Goal: Check status: Check status

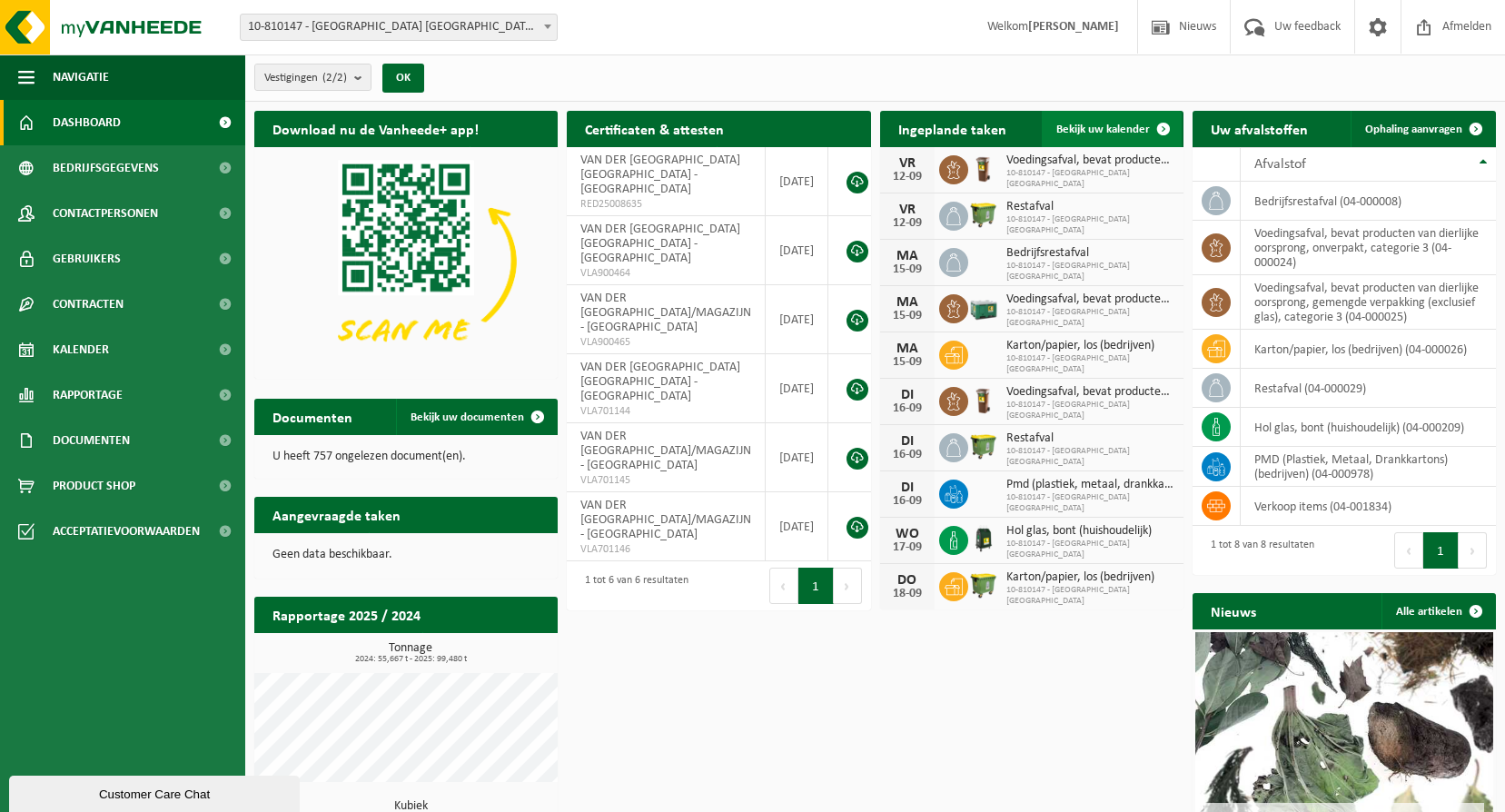
click at [1120, 138] on link "Bekijk uw kalender" at bounding box center [1111, 129] width 140 height 36
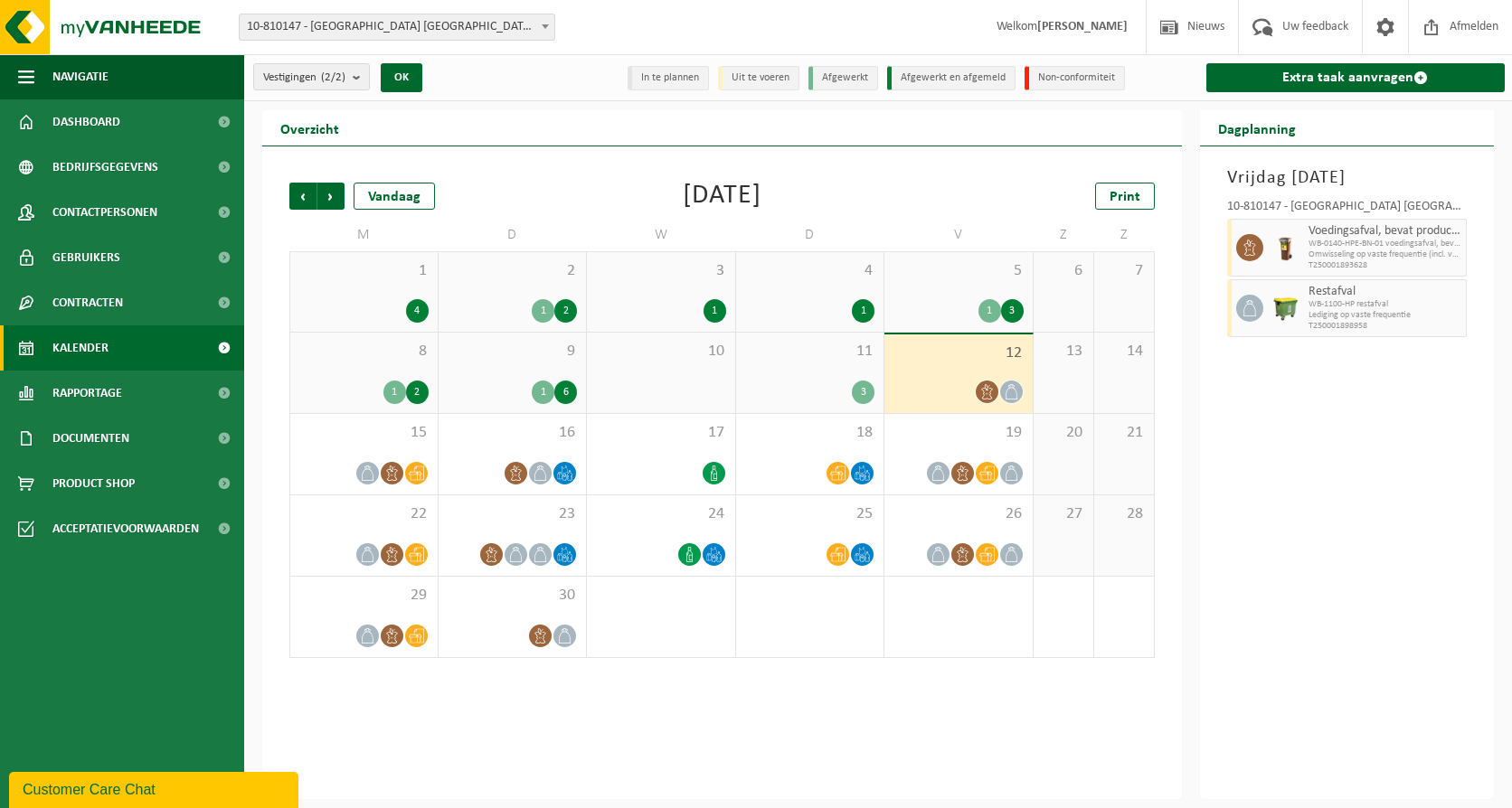
click at [852, 349] on span "11" at bounding box center [810, 351] width 130 height 19
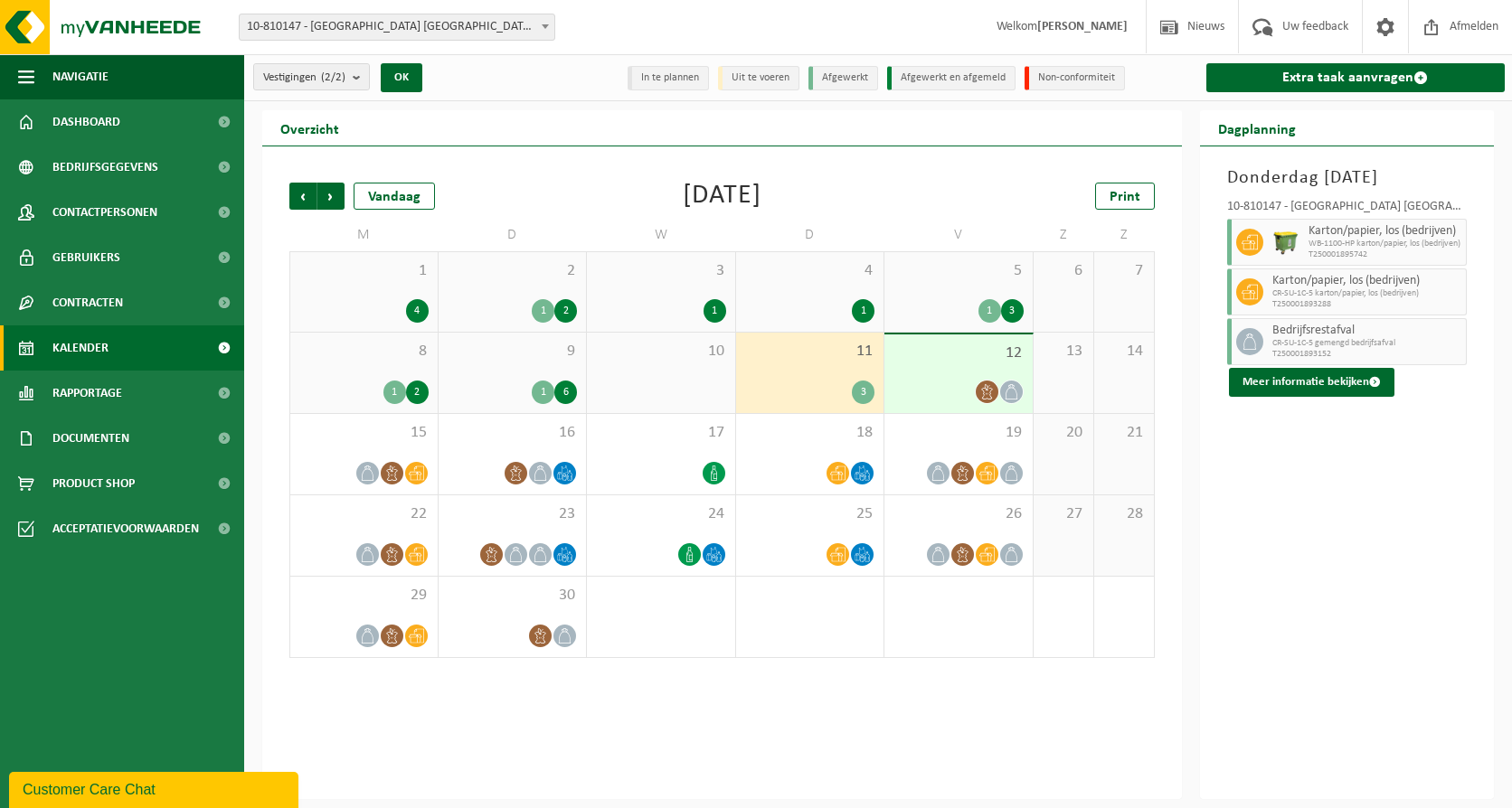
click at [937, 357] on span "12" at bounding box center [958, 353] width 130 height 19
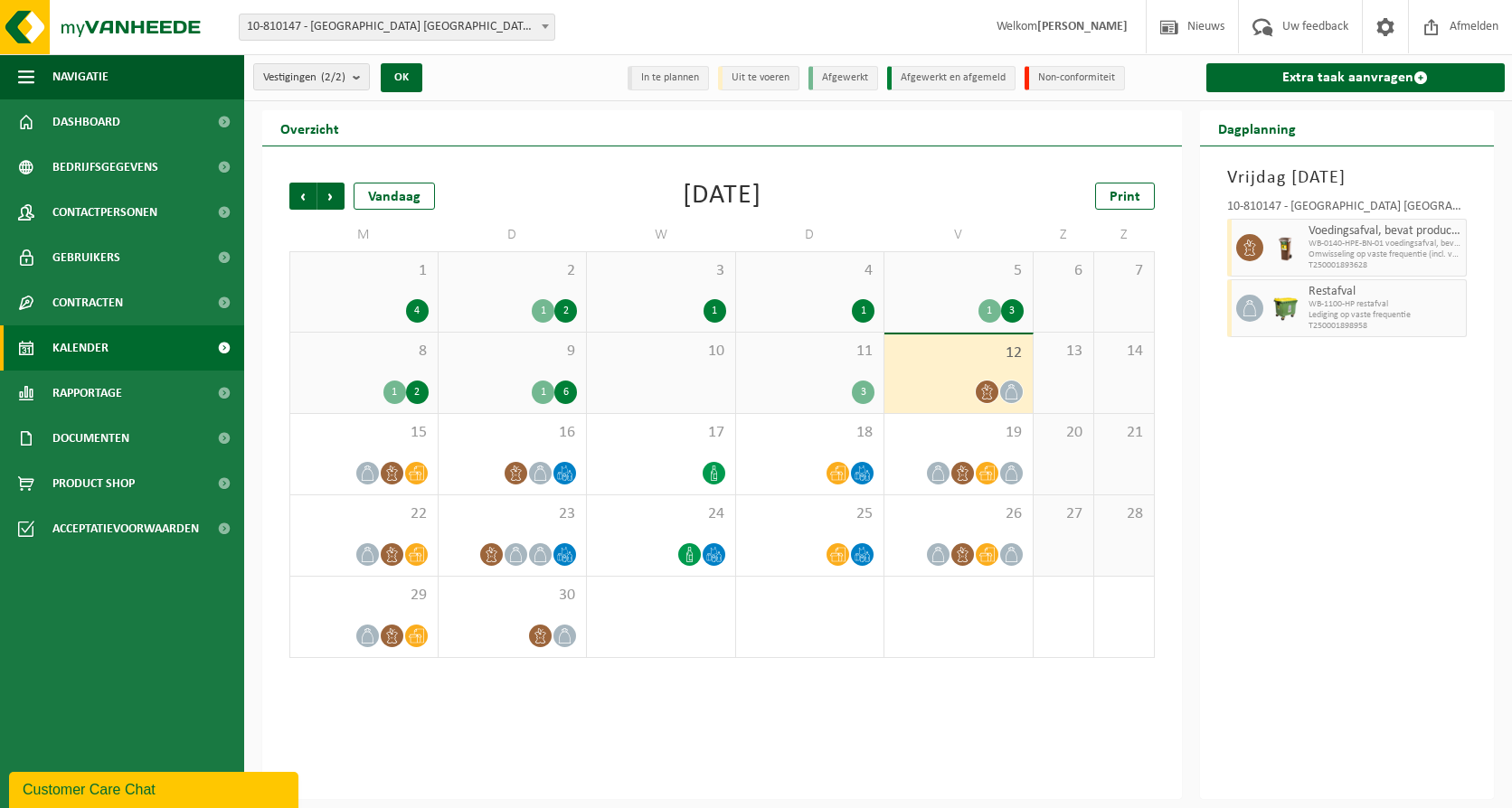
click at [891, 352] on div "12" at bounding box center [959, 373] width 149 height 79
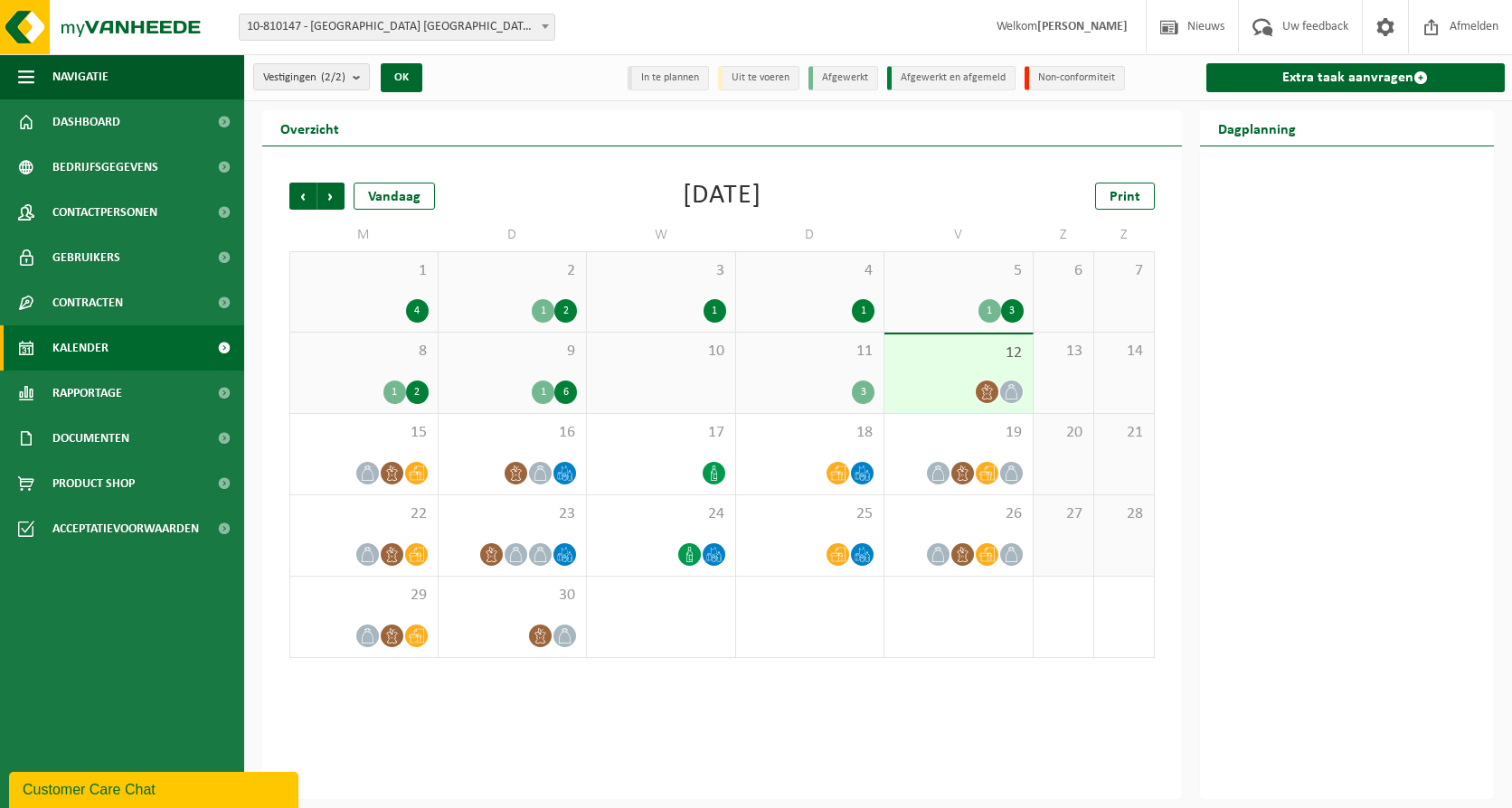
click at [851, 348] on span "11" at bounding box center [810, 351] width 130 height 19
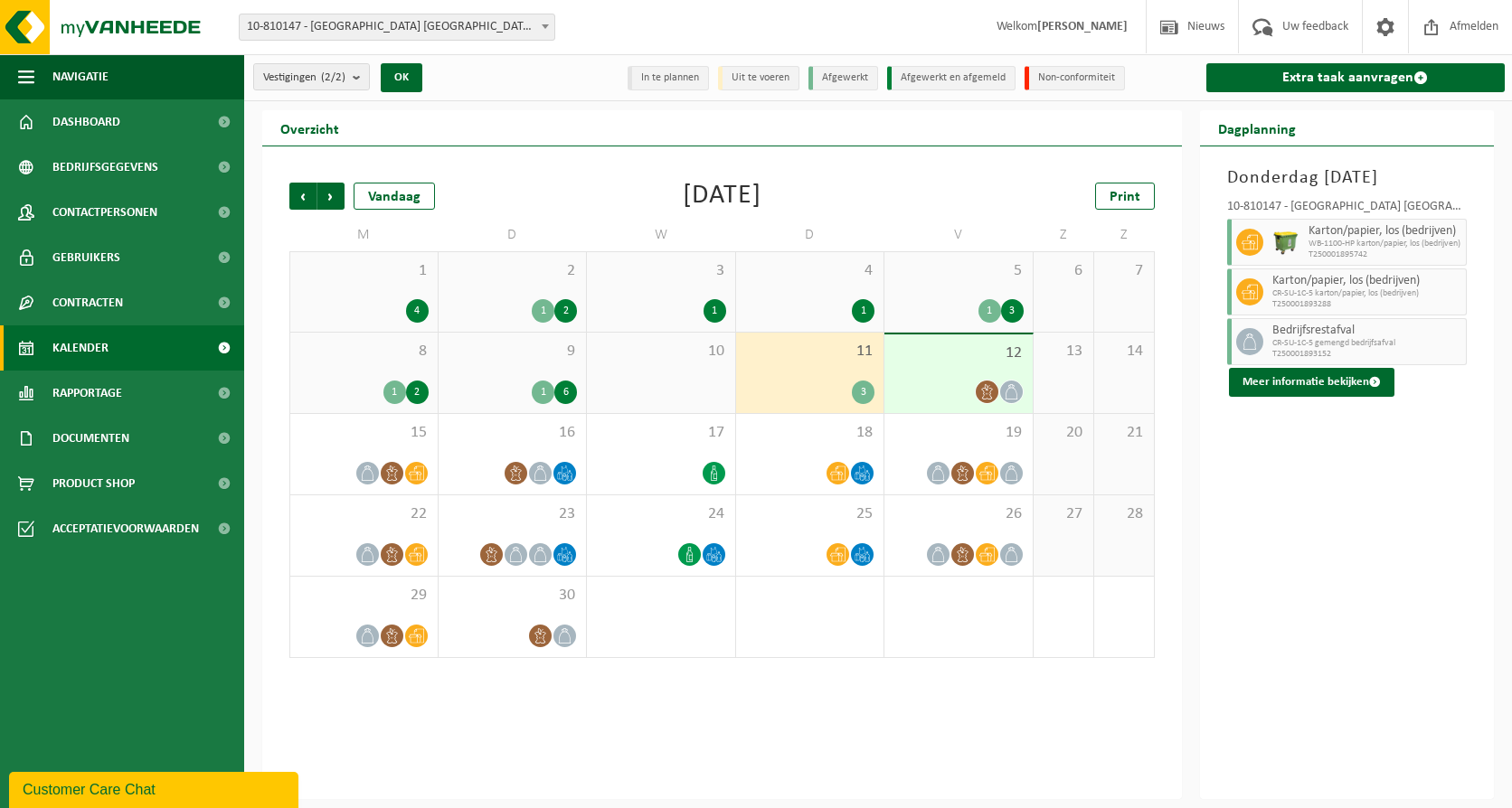
click at [514, 363] on div "9 1 6" at bounding box center [512, 372] width 149 height 81
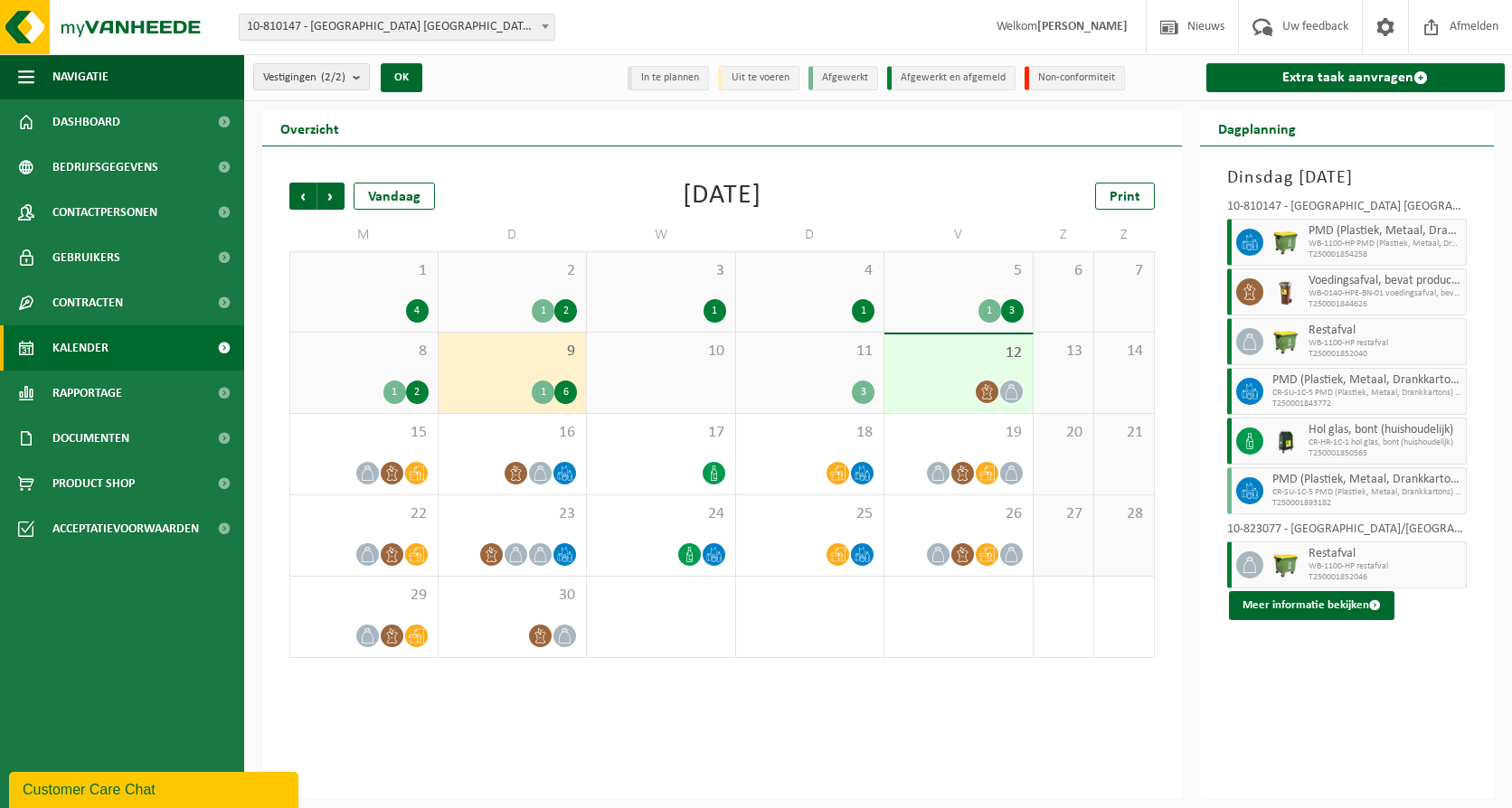
click at [815, 378] on div "11 3" at bounding box center [810, 372] width 149 height 81
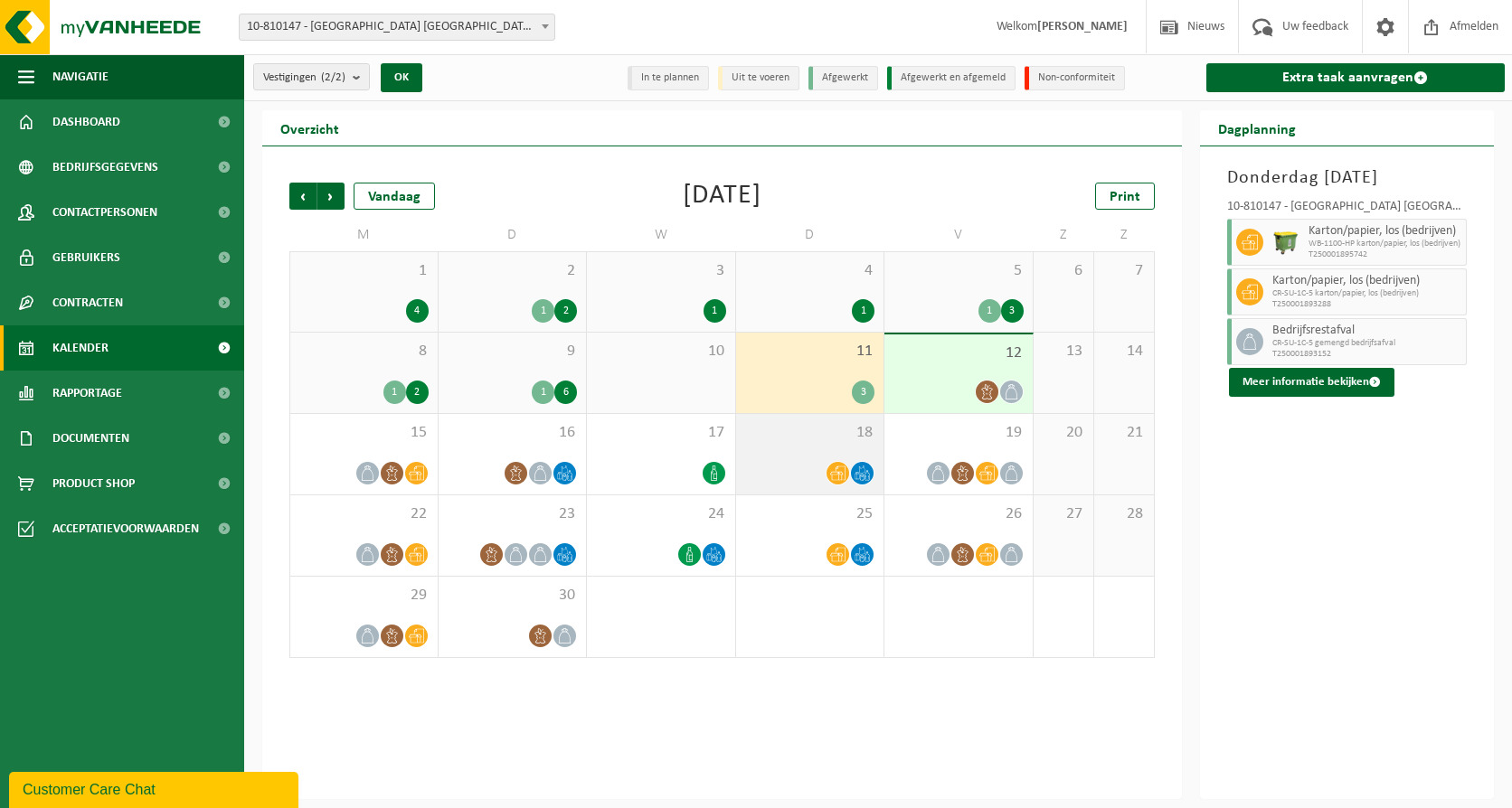
click at [819, 428] on span "18" at bounding box center [810, 432] width 130 height 19
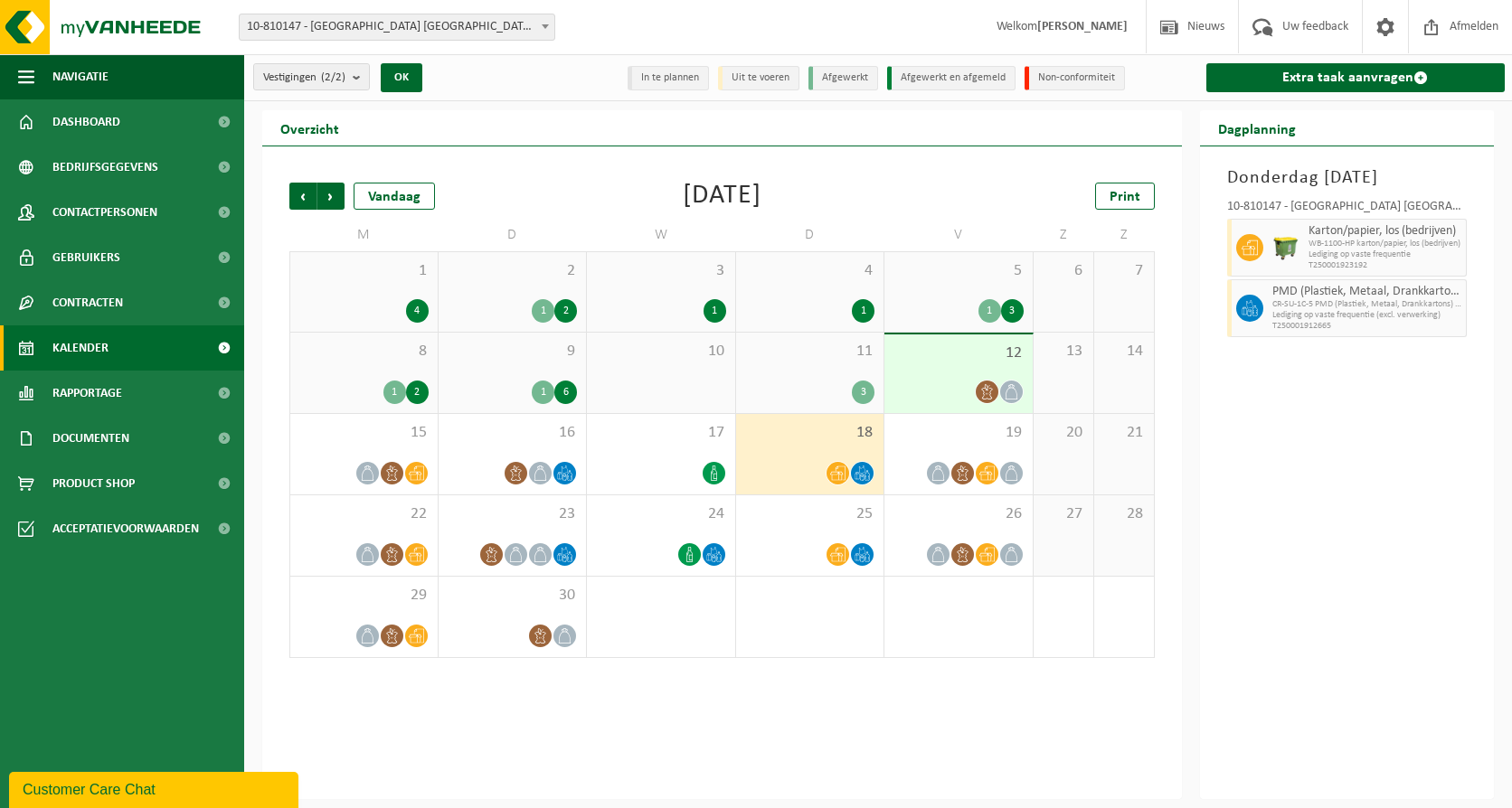
click at [817, 344] on span "11" at bounding box center [810, 351] width 130 height 19
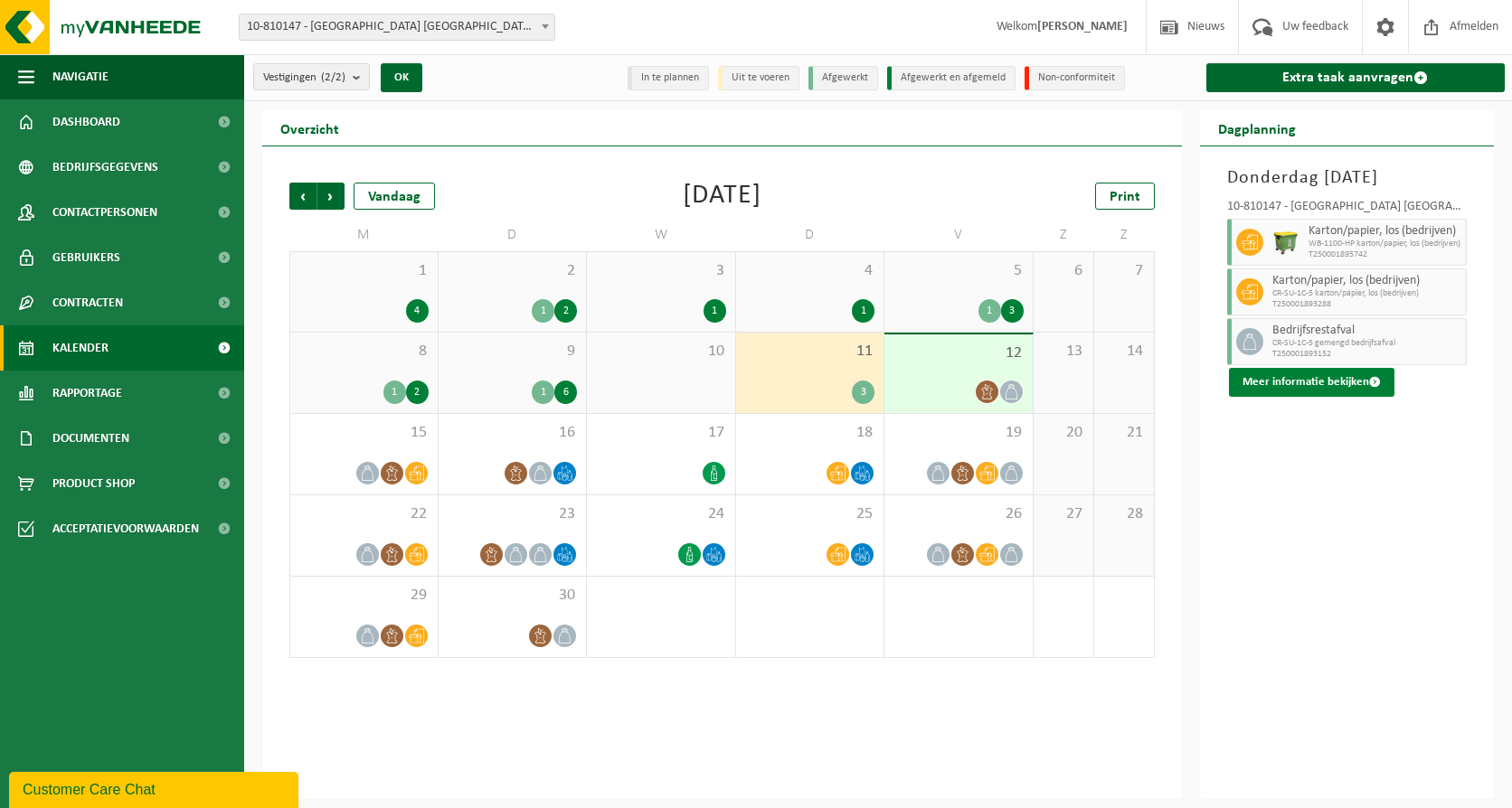
click at [1312, 397] on button "Meer informatie bekijken" at bounding box center [1312, 381] width 165 height 29
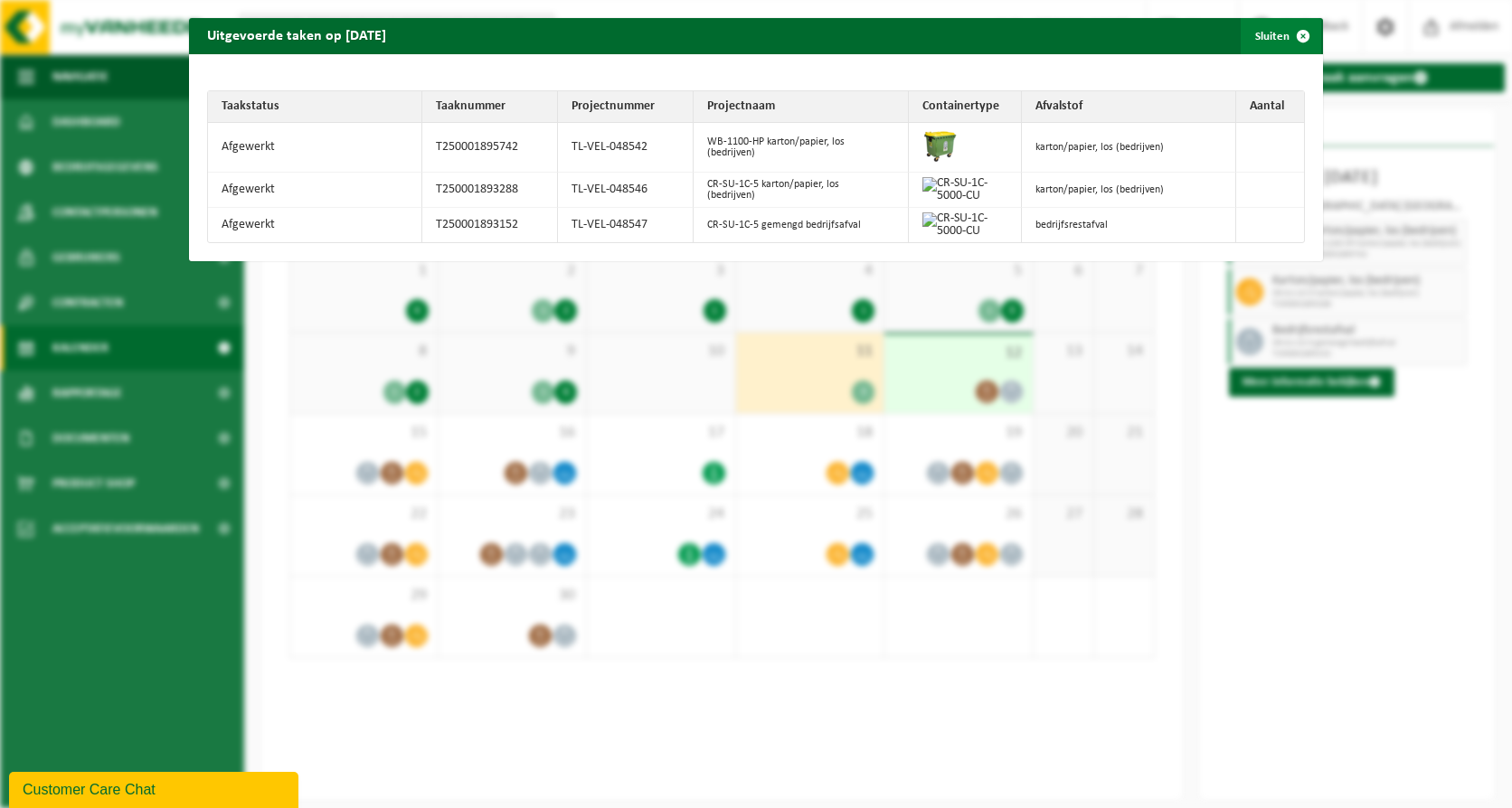
click at [1285, 38] on span "button" at bounding box center [1302, 35] width 36 height 36
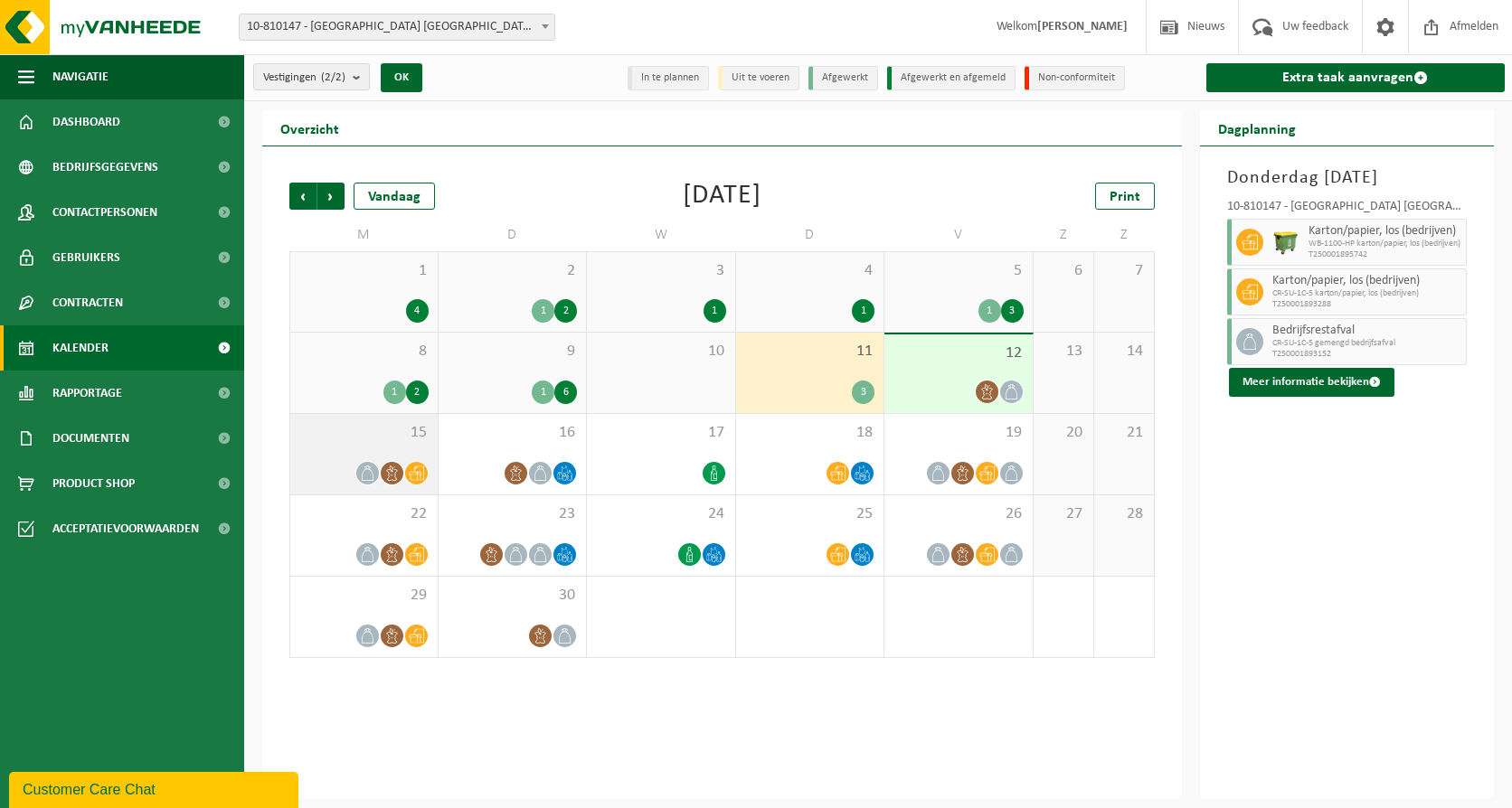
click at [379, 444] on div "15" at bounding box center [364, 454] width 148 height 81
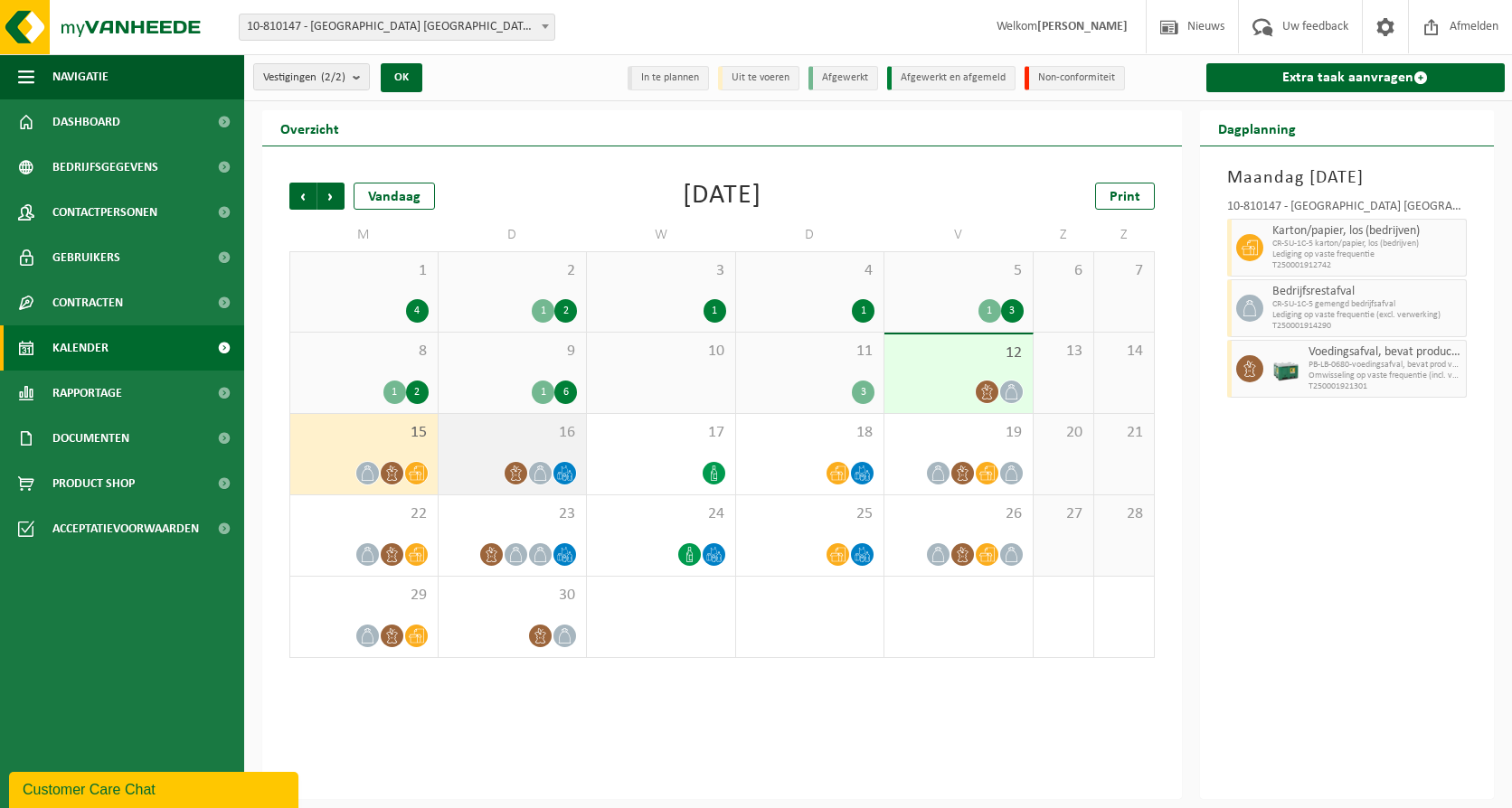
click at [478, 418] on div "16" at bounding box center [512, 454] width 149 height 81
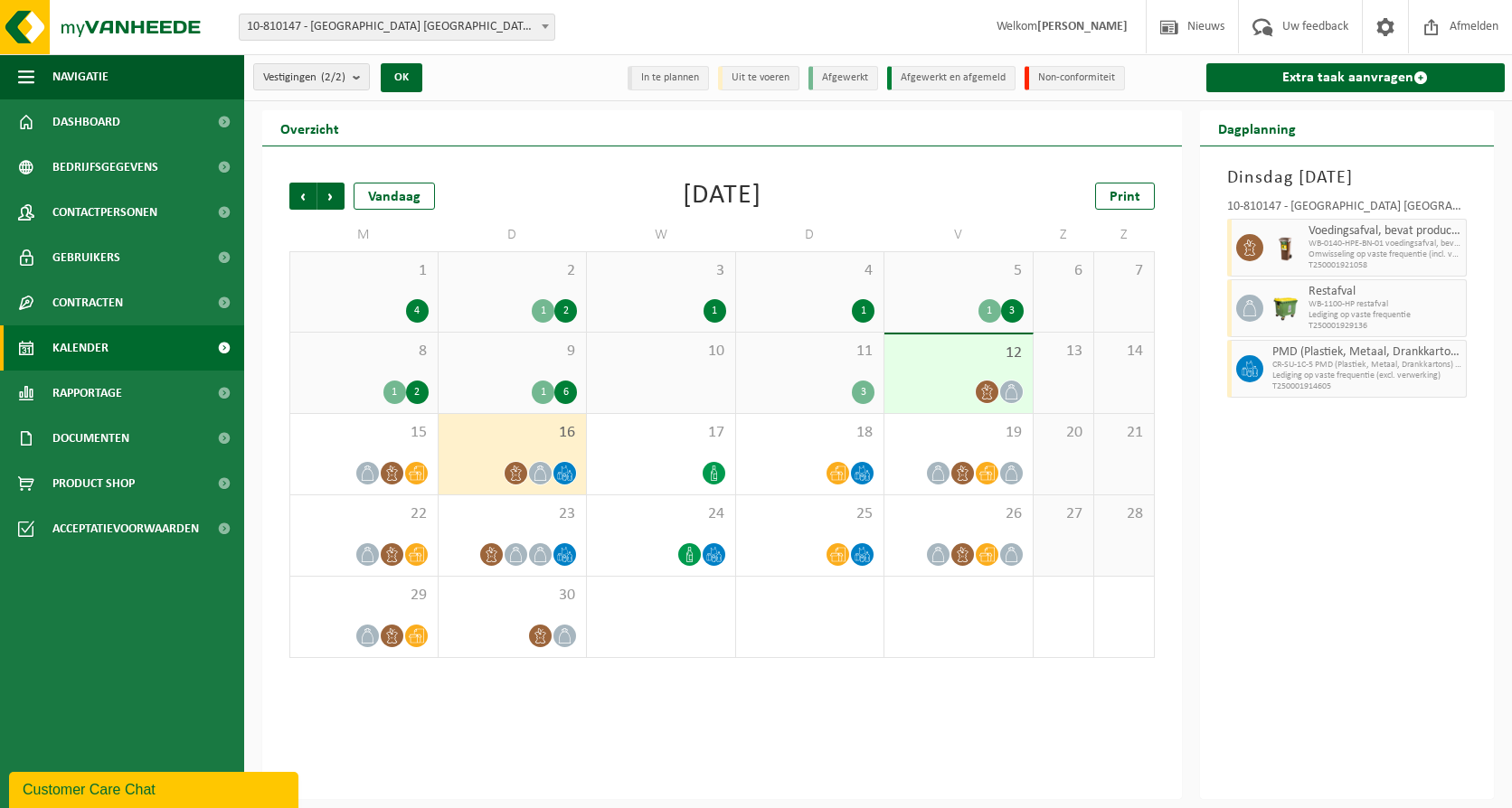
click at [769, 372] on div "11 3" at bounding box center [810, 372] width 149 height 81
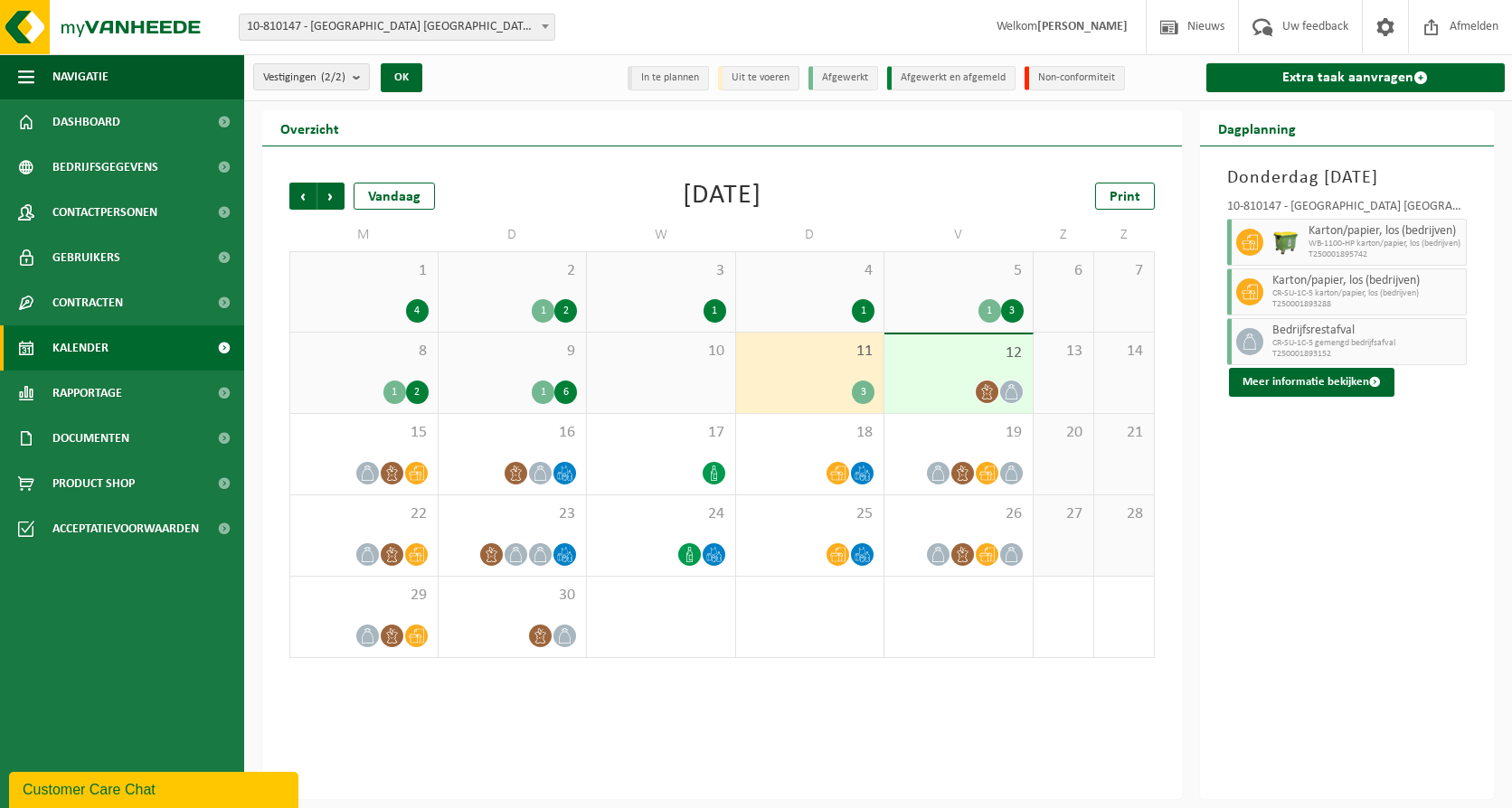
click at [988, 362] on span "12" at bounding box center [958, 353] width 130 height 19
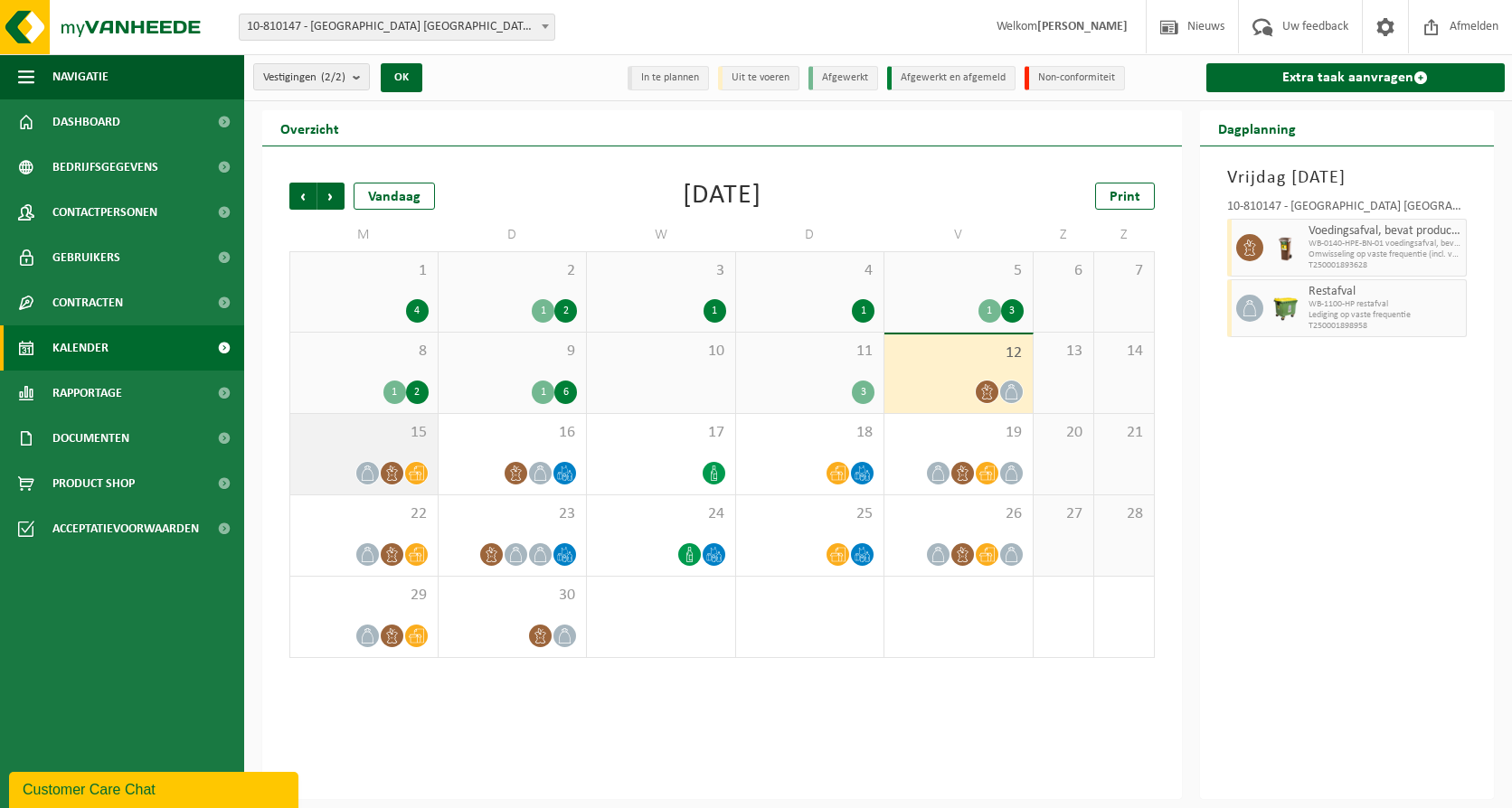
click at [335, 444] on div "15" at bounding box center [364, 454] width 148 height 81
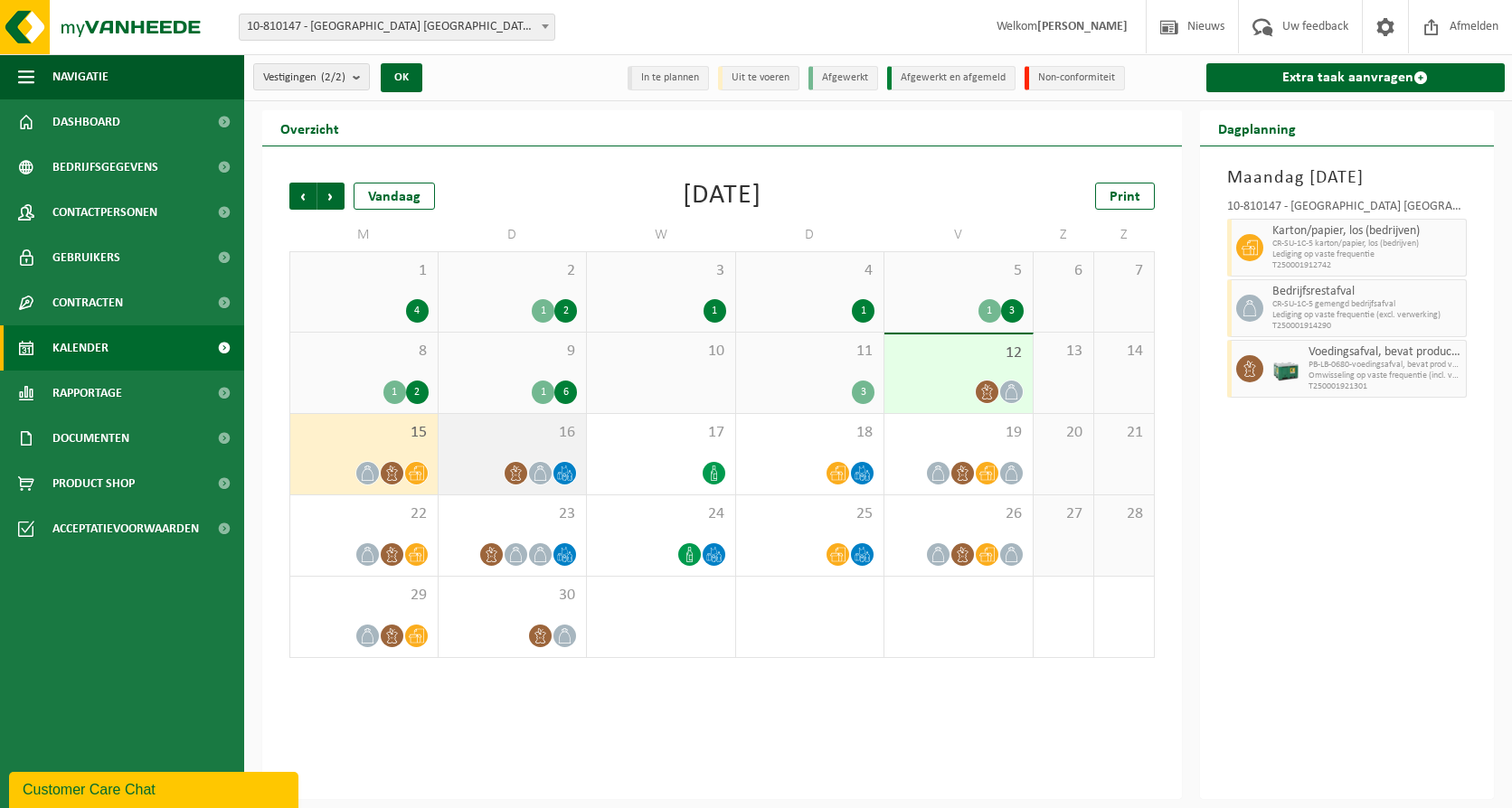
click at [505, 430] on span "16" at bounding box center [512, 432] width 130 height 19
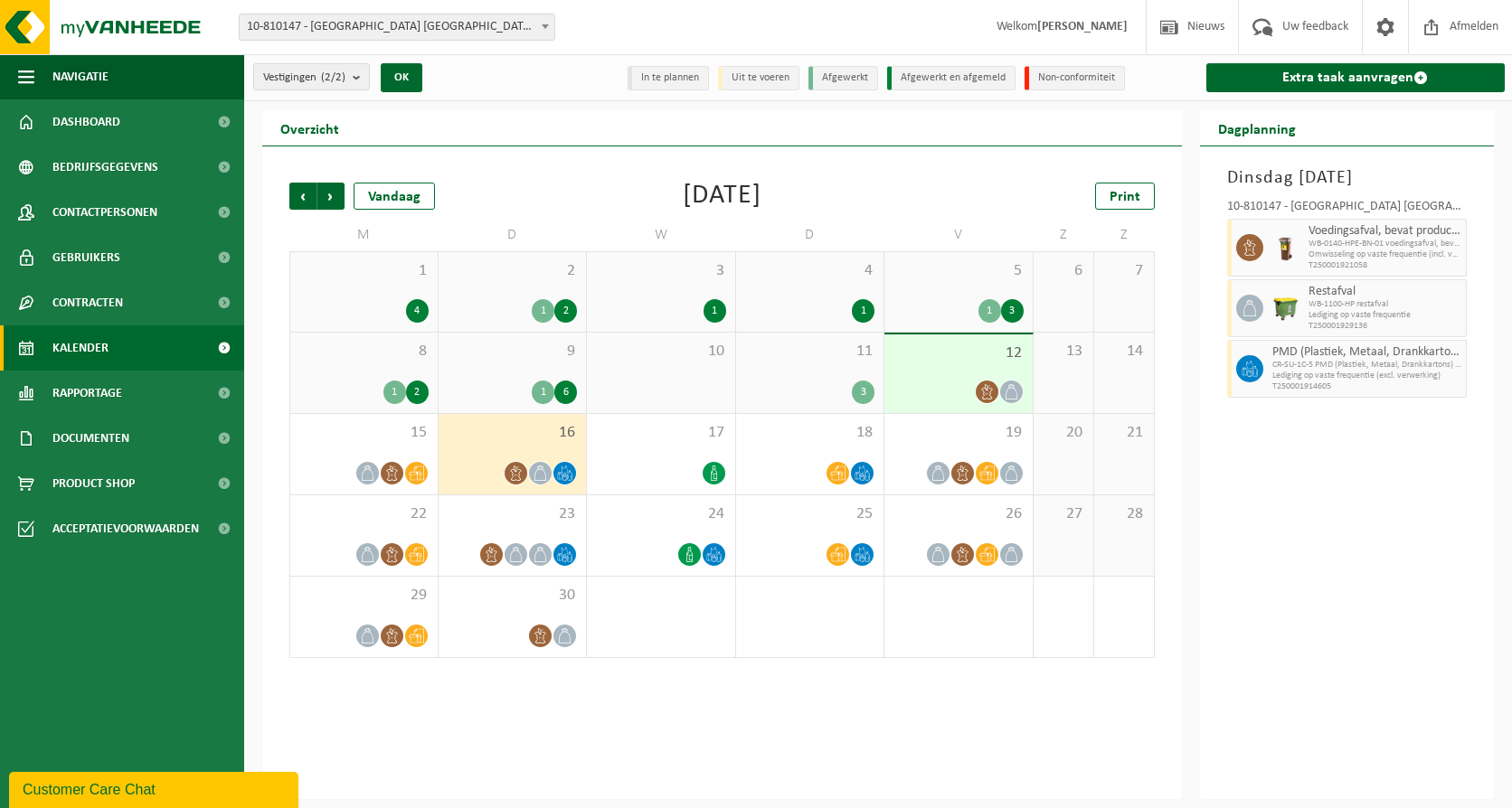
click at [967, 359] on span "12" at bounding box center [958, 353] width 130 height 19
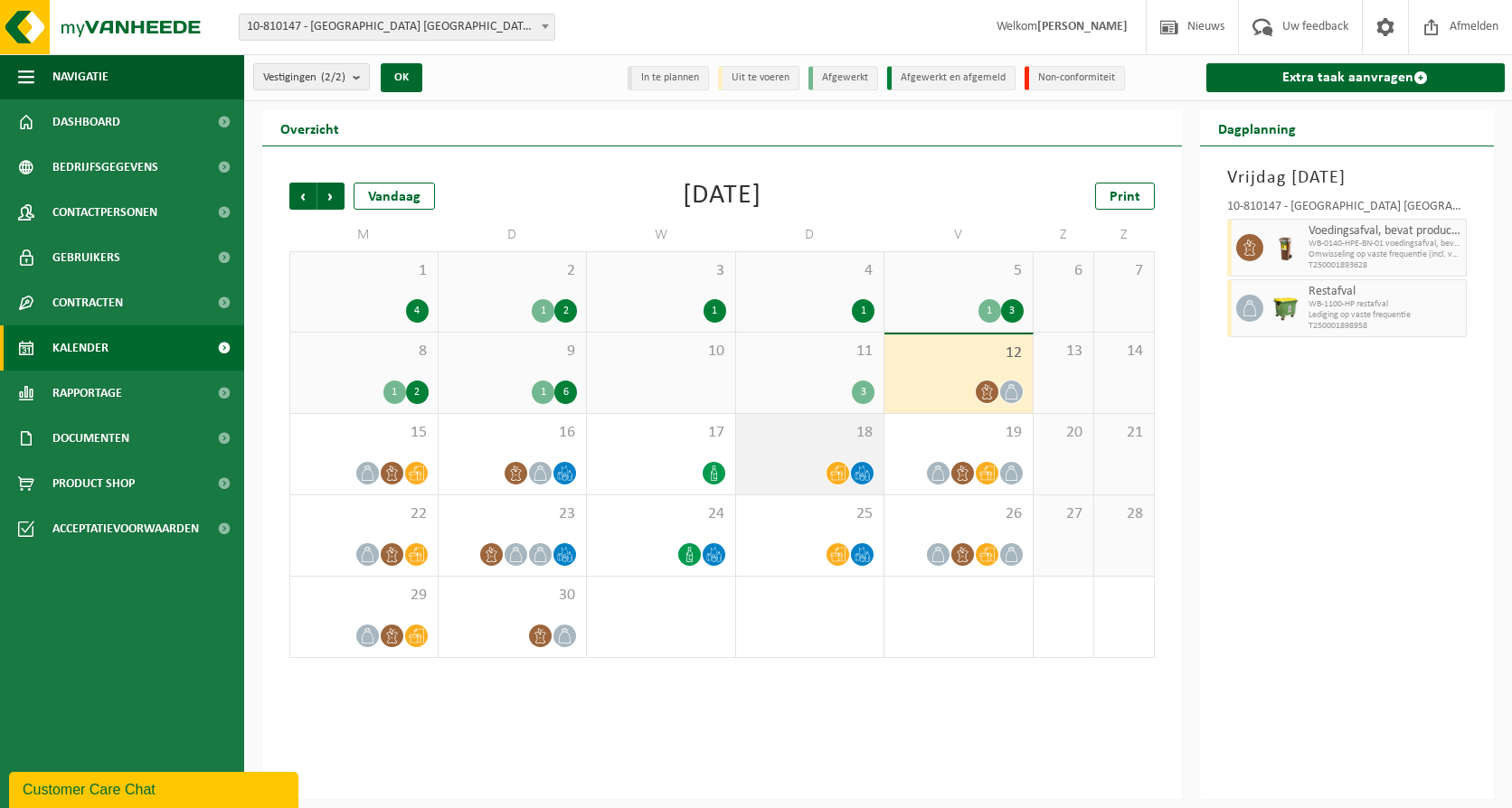
click at [824, 463] on div at bounding box center [810, 473] width 130 height 24
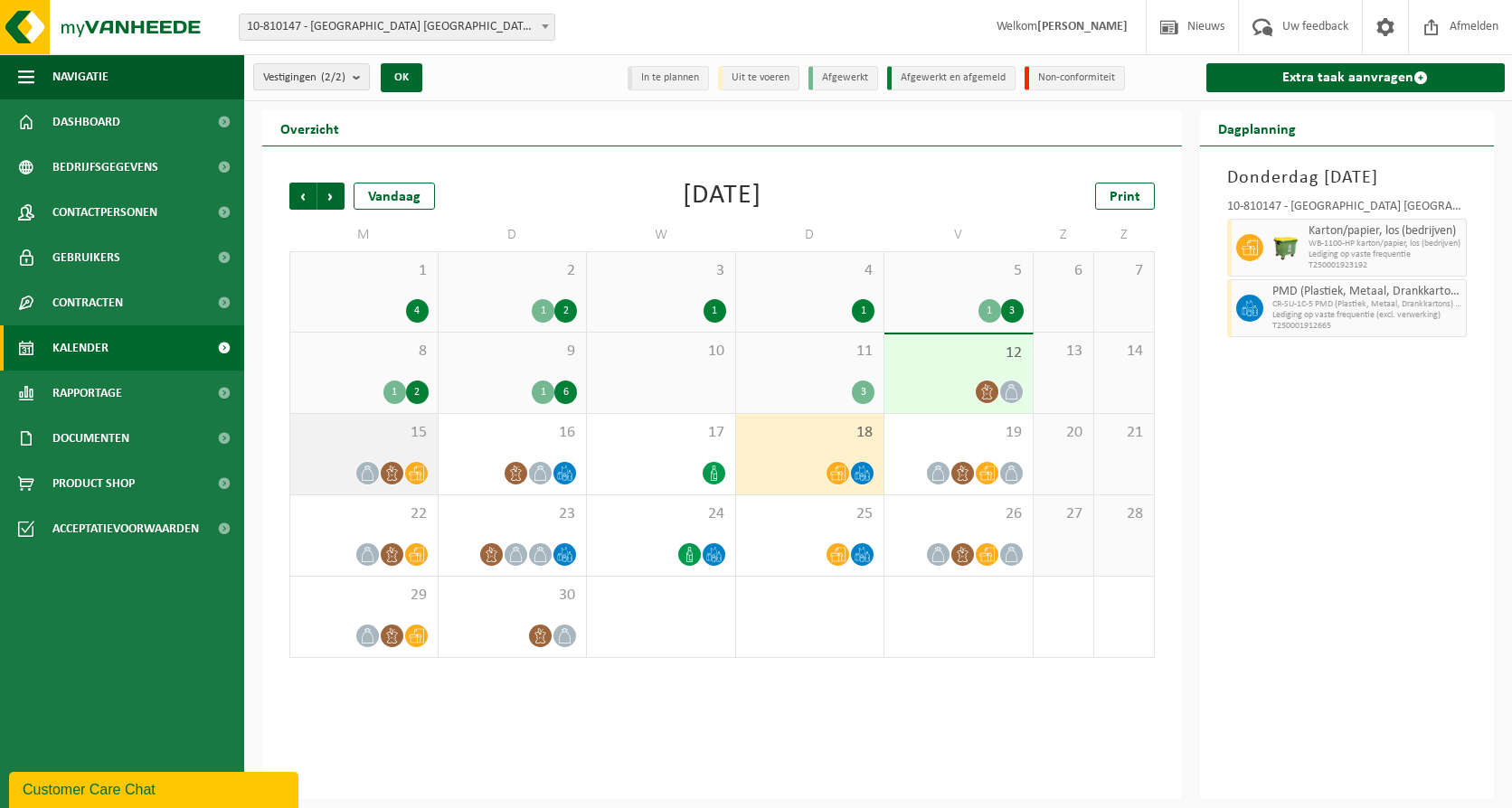
click at [343, 449] on div "15" at bounding box center [364, 454] width 148 height 81
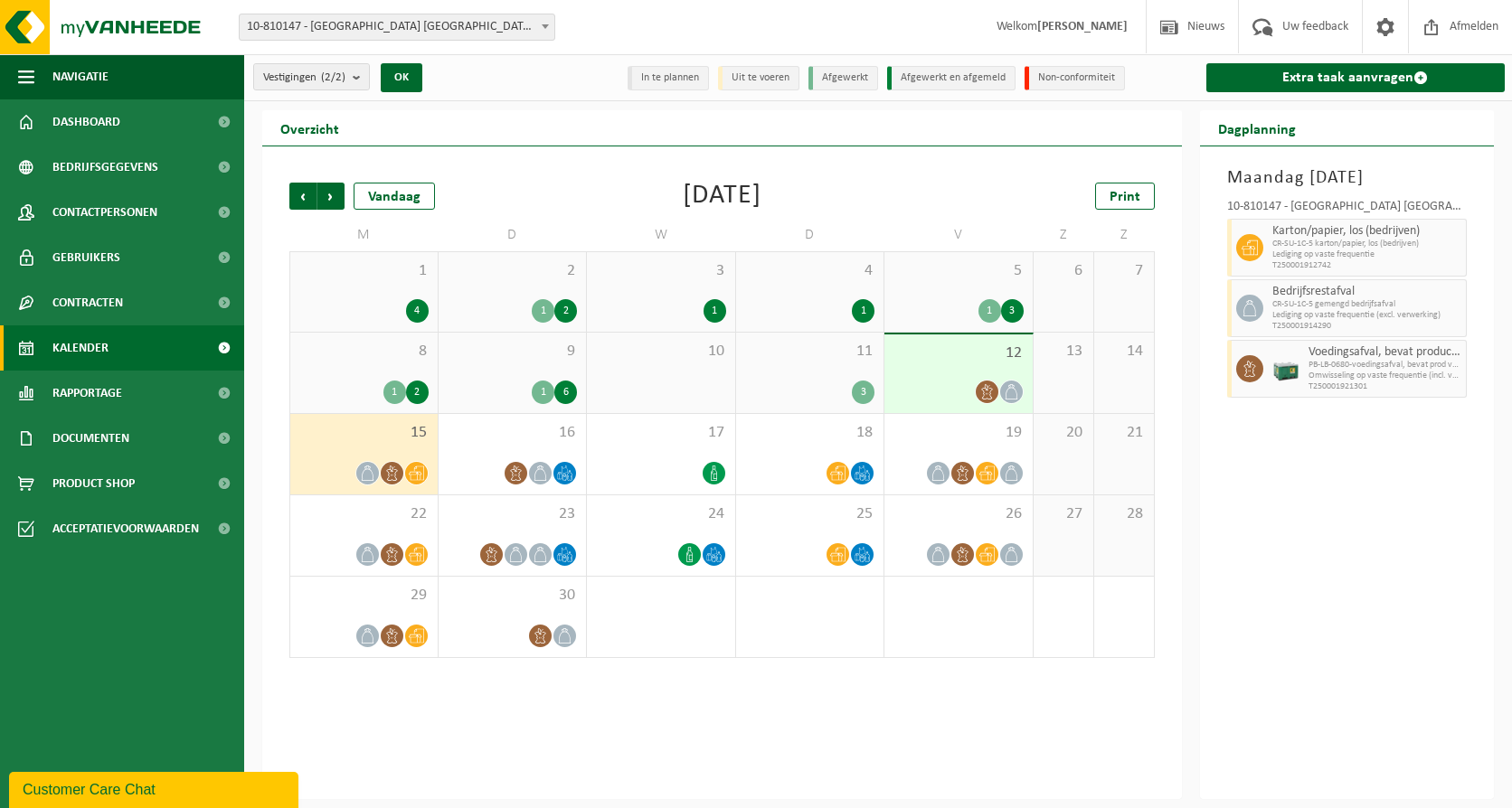
drag, startPoint x: 399, startPoint y: 424, endPoint x: 423, endPoint y: 429, distance: 24.5
click at [423, 429] on span "15" at bounding box center [363, 432] width 129 height 19
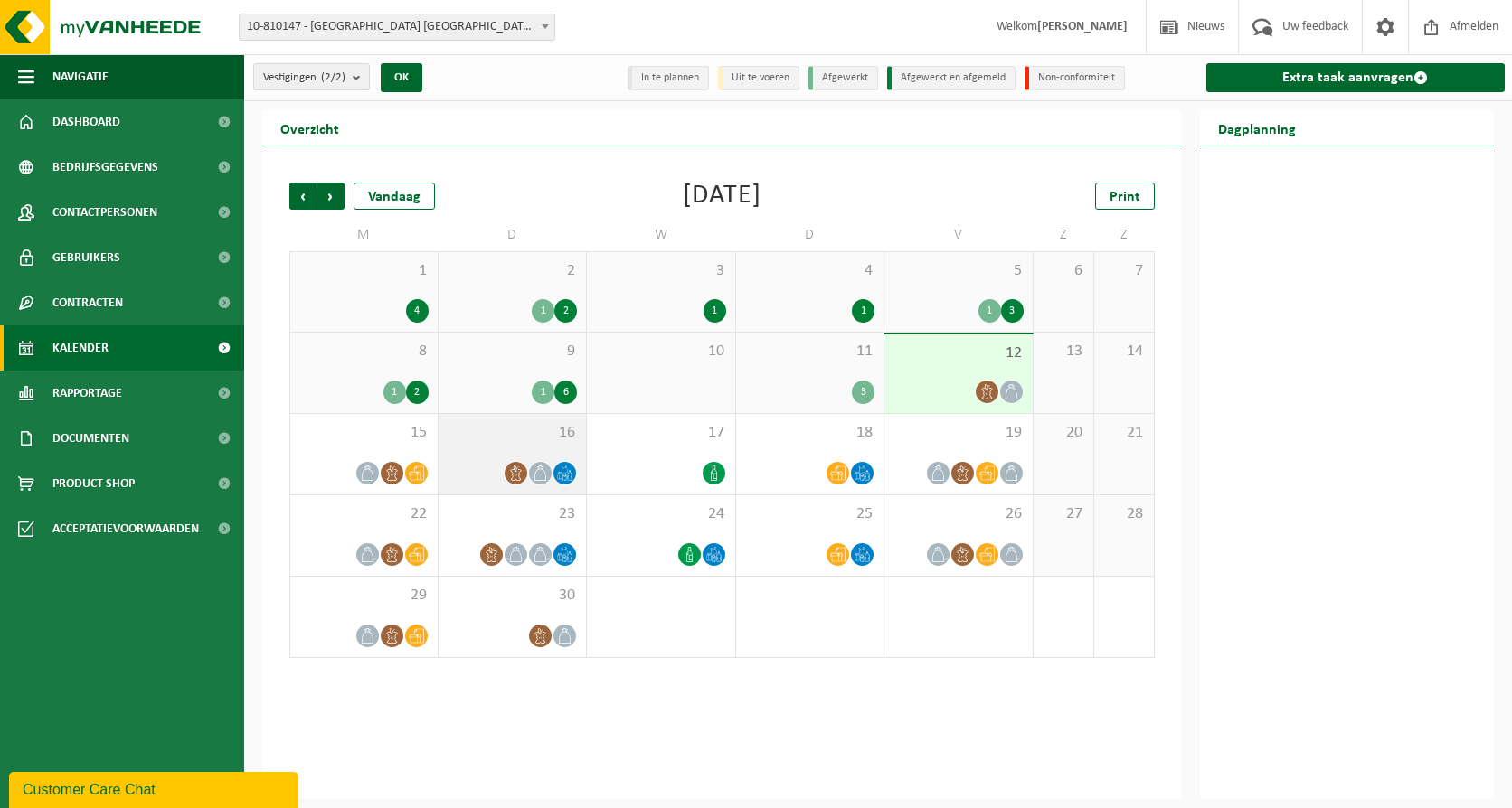
drag, startPoint x: 423, startPoint y: 429, endPoint x: 457, endPoint y: 435, distance: 34.5
click at [554, 445] on div "16" at bounding box center [512, 454] width 149 height 81
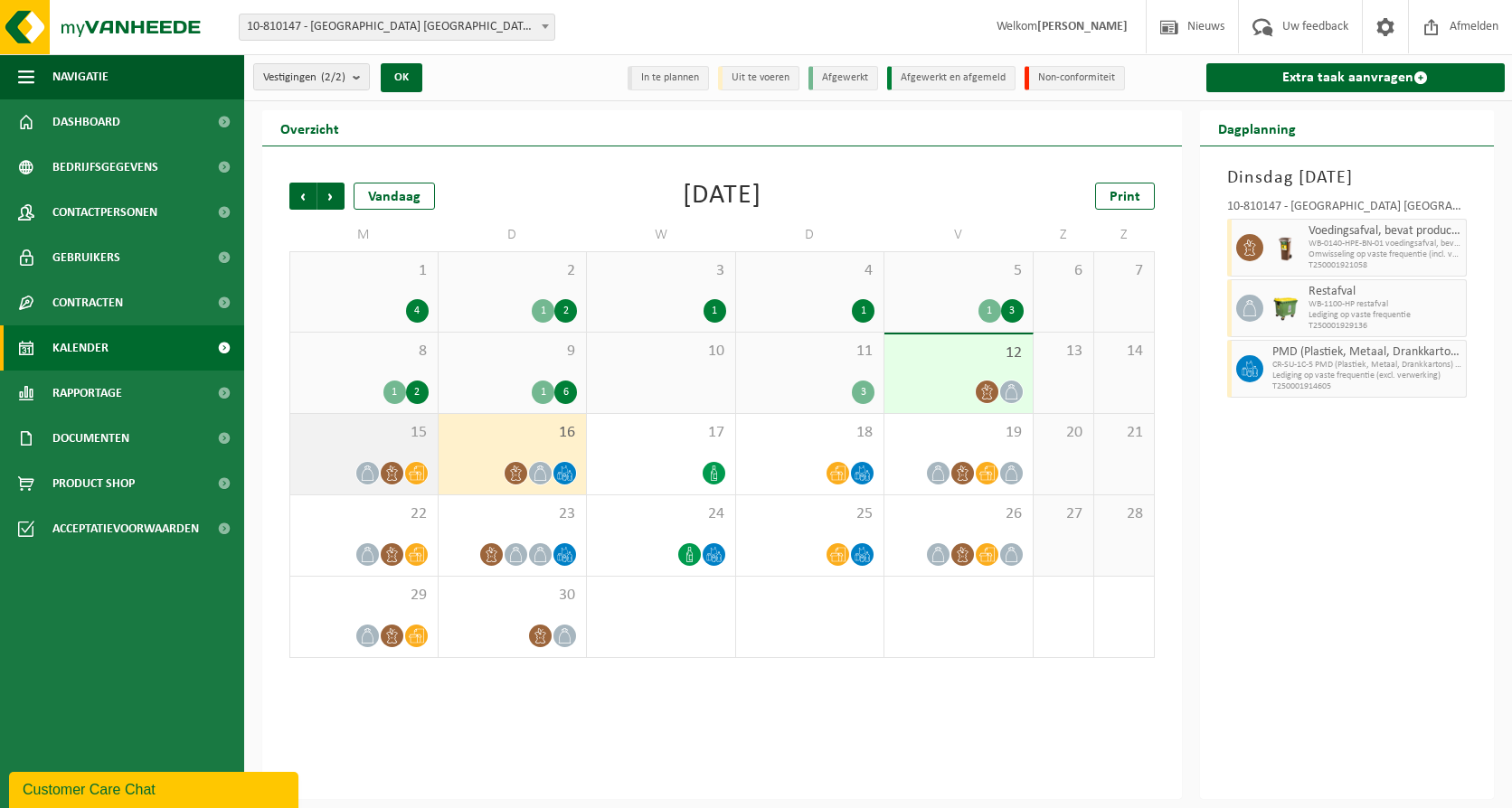
click at [376, 432] on span "15" at bounding box center [363, 432] width 129 height 19
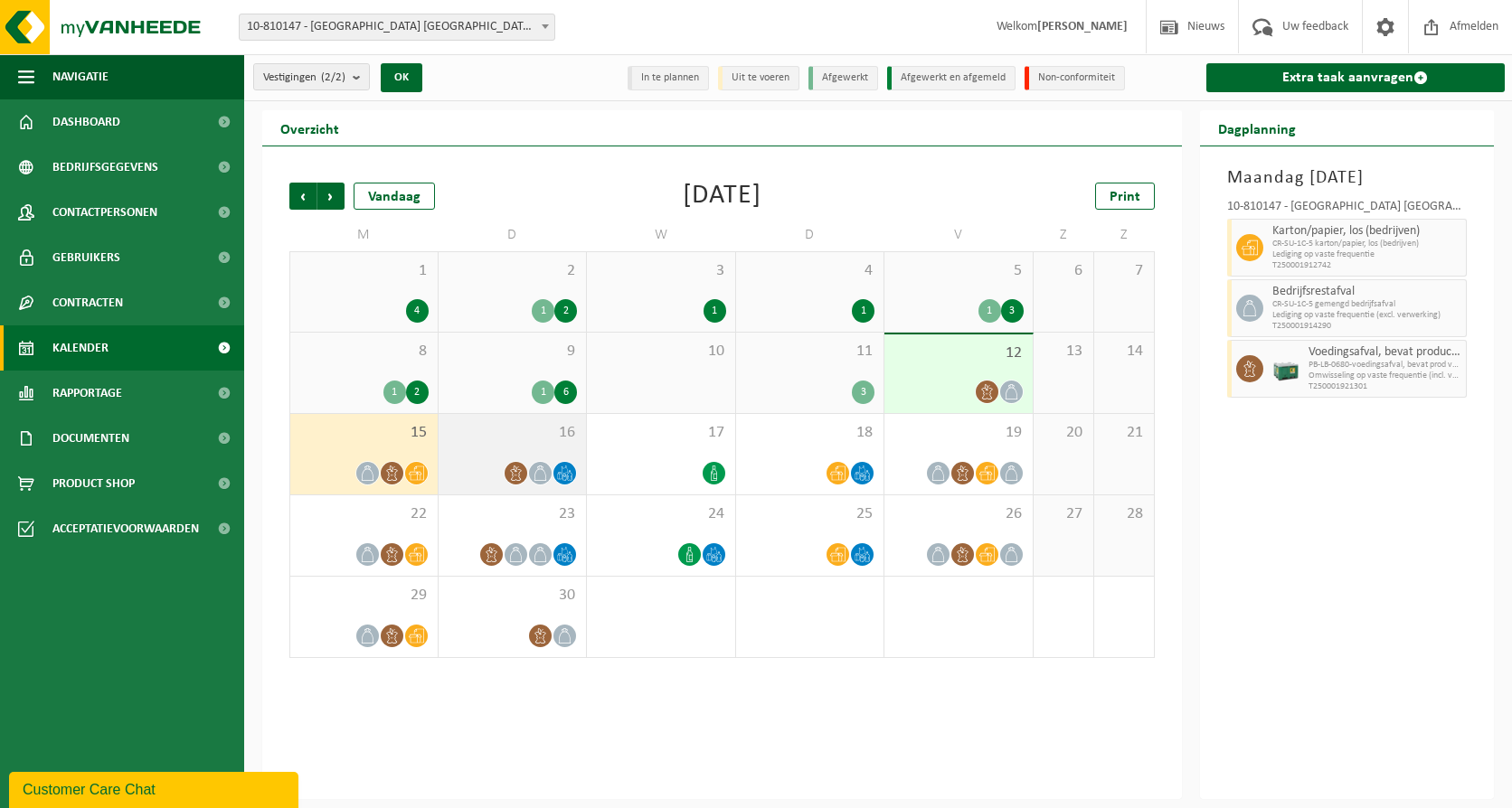
click at [474, 440] on span "16" at bounding box center [512, 432] width 130 height 19
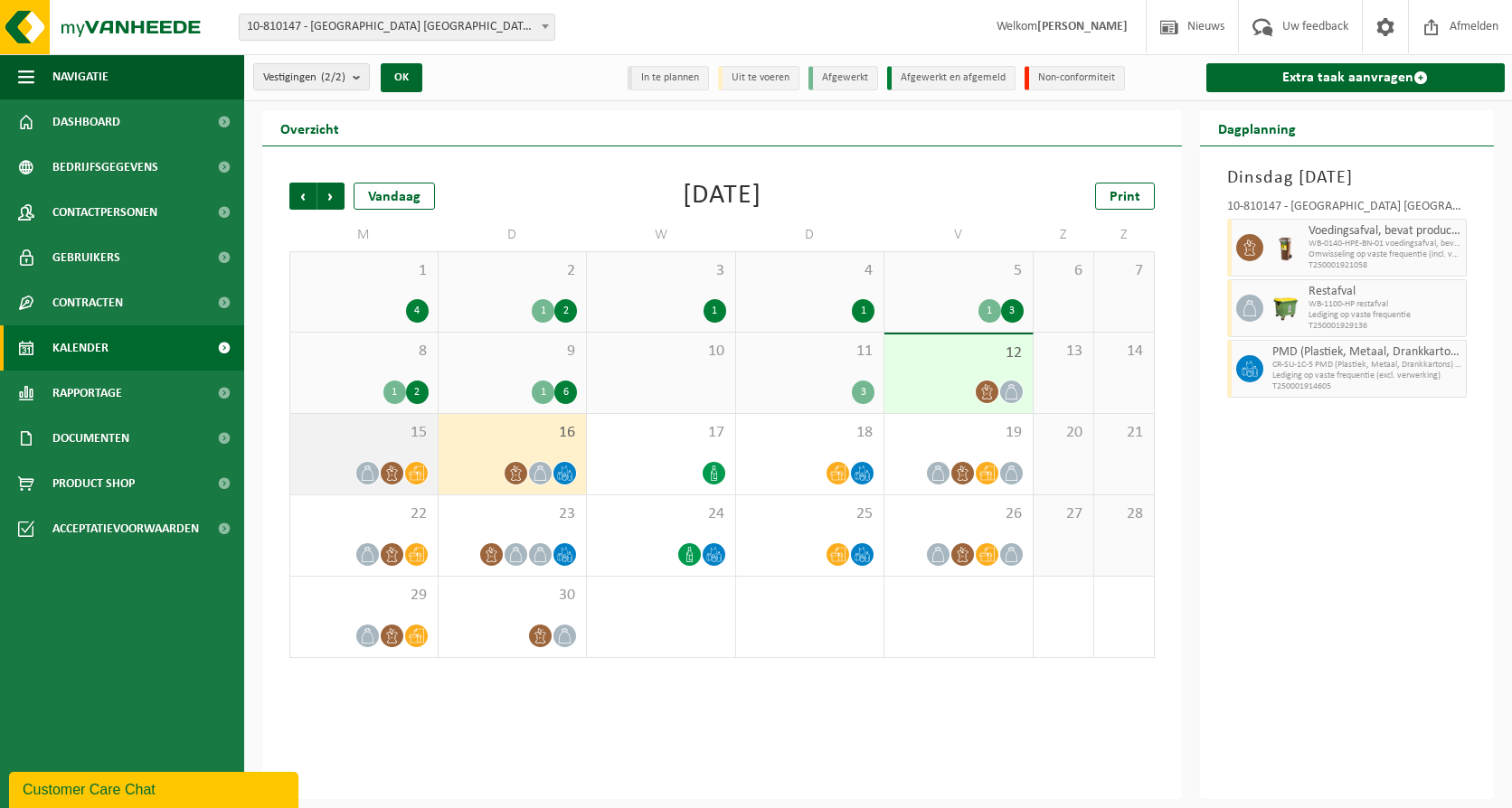
click at [359, 421] on div "15" at bounding box center [364, 454] width 148 height 81
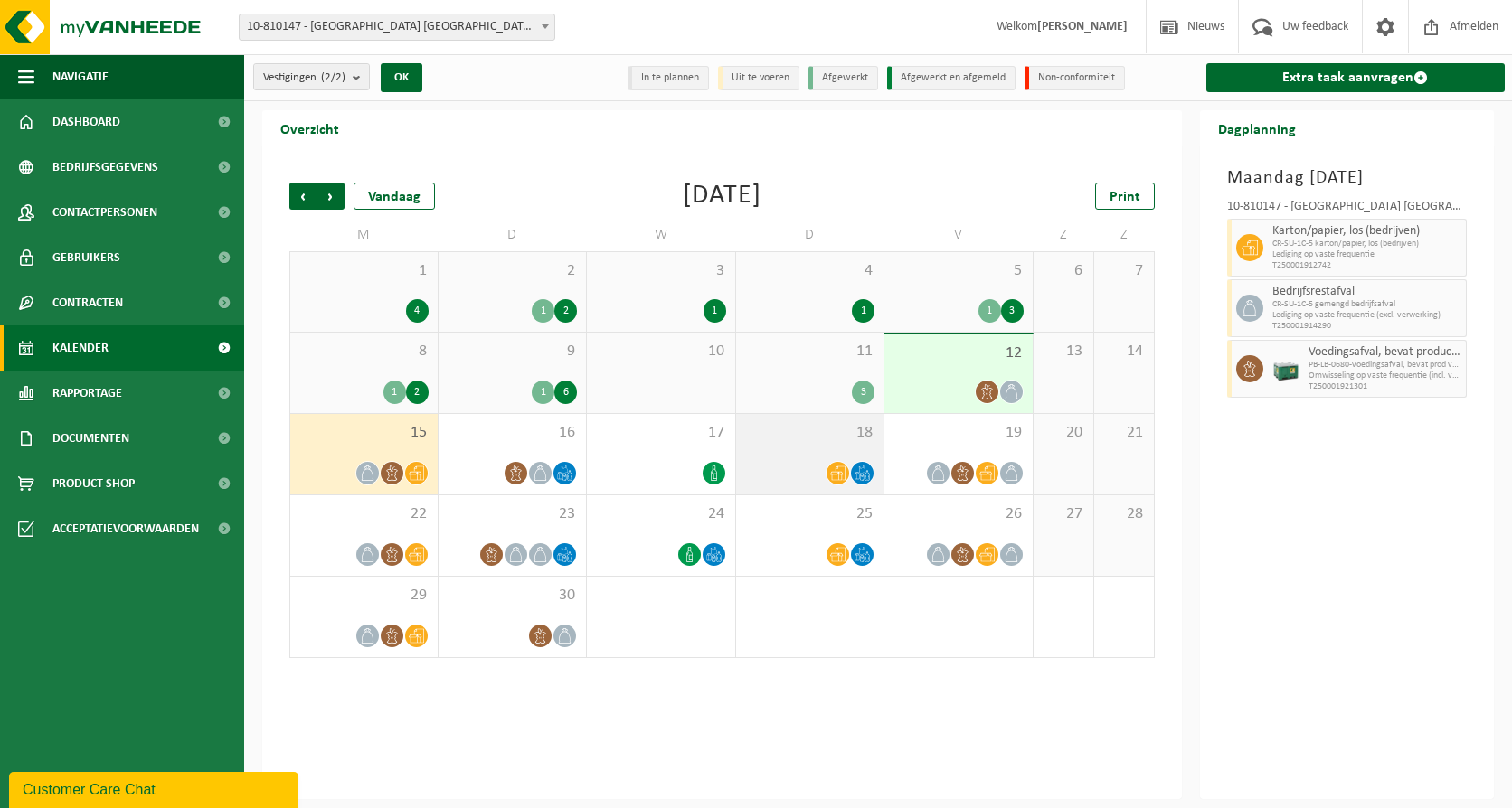
click at [794, 432] on span "18" at bounding box center [810, 432] width 130 height 19
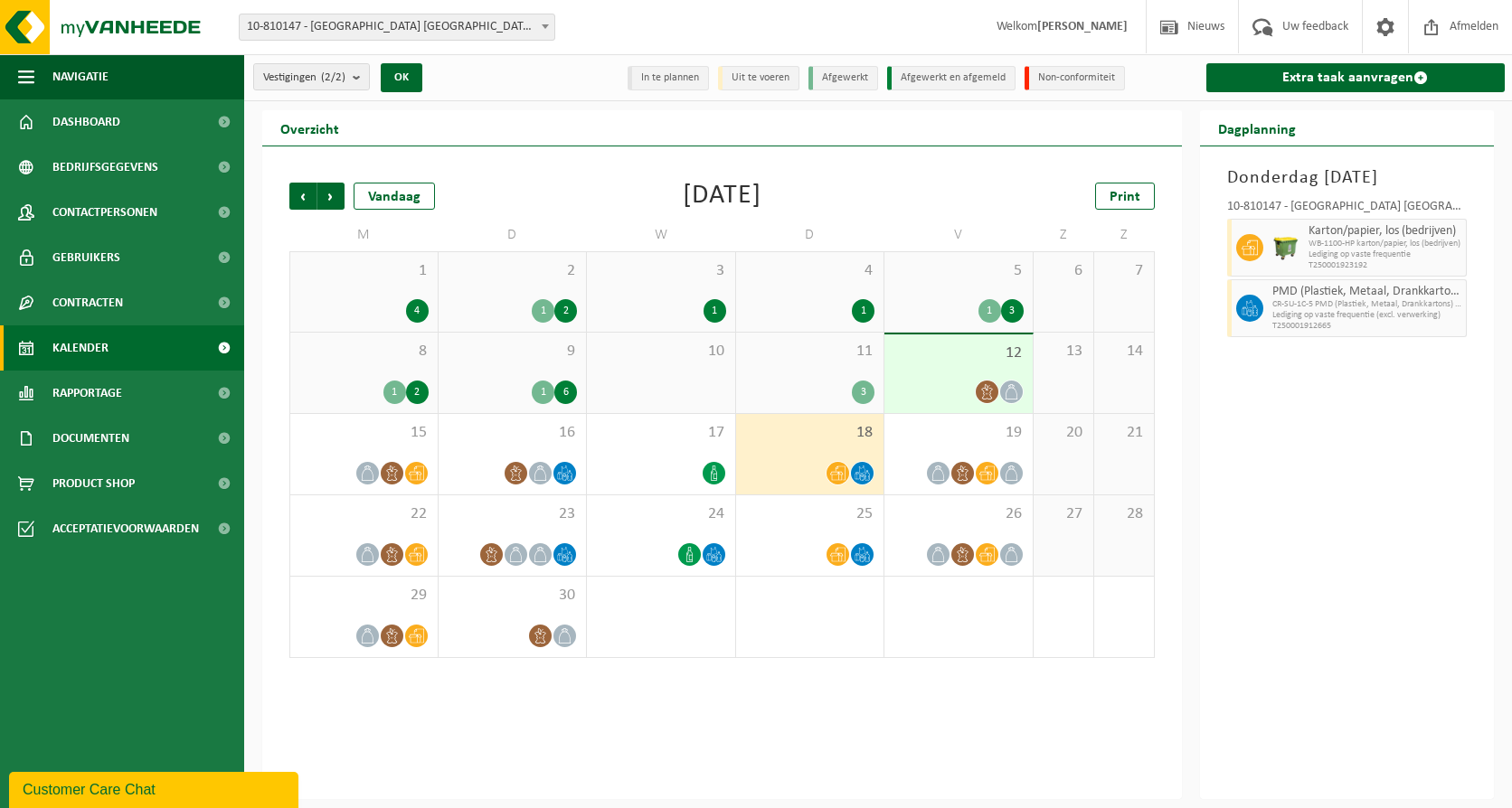
click at [333, 402] on div "1 2" at bounding box center [363, 391] width 129 height 23
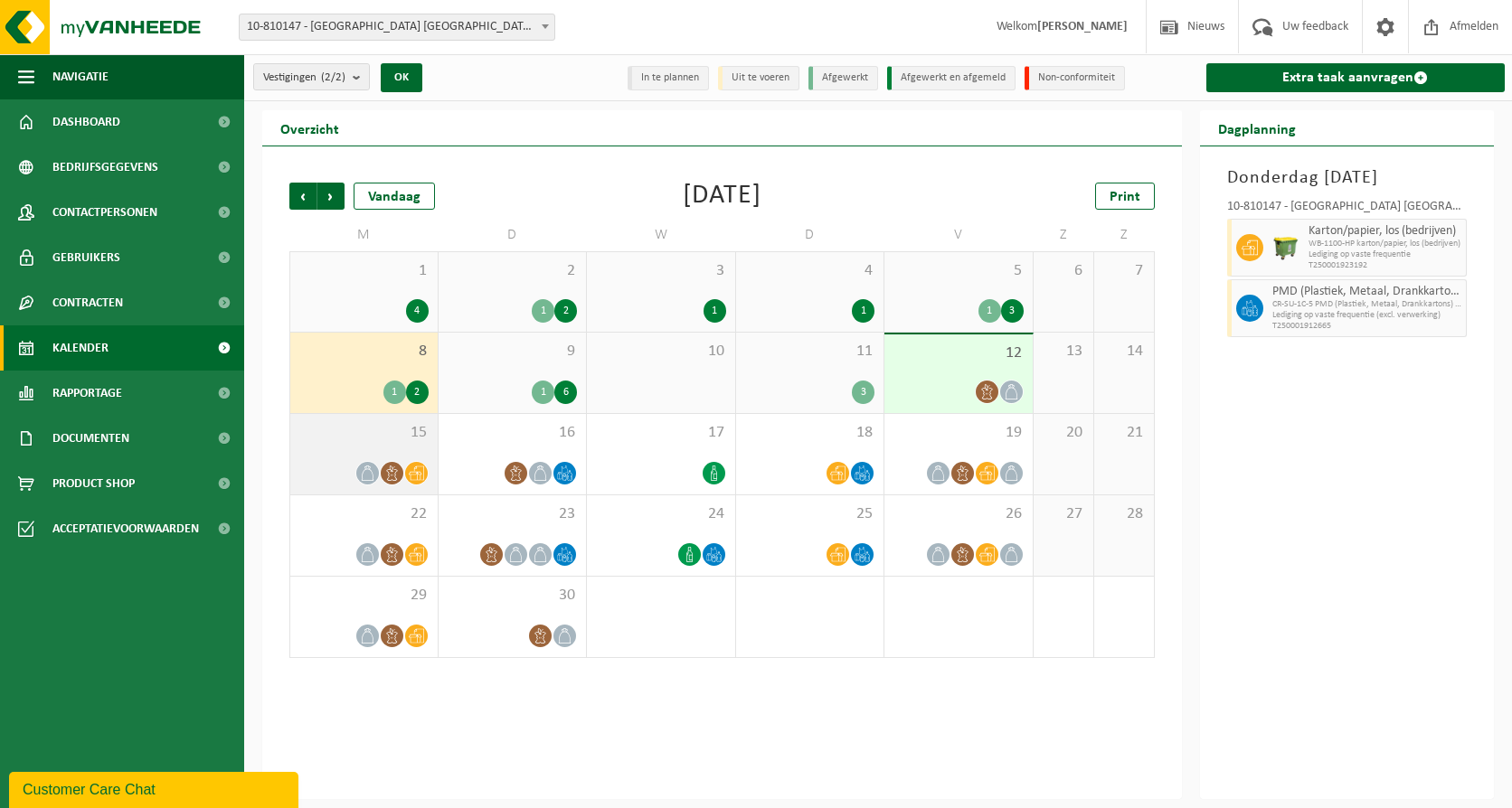
click at [332, 421] on div "15" at bounding box center [364, 454] width 148 height 81
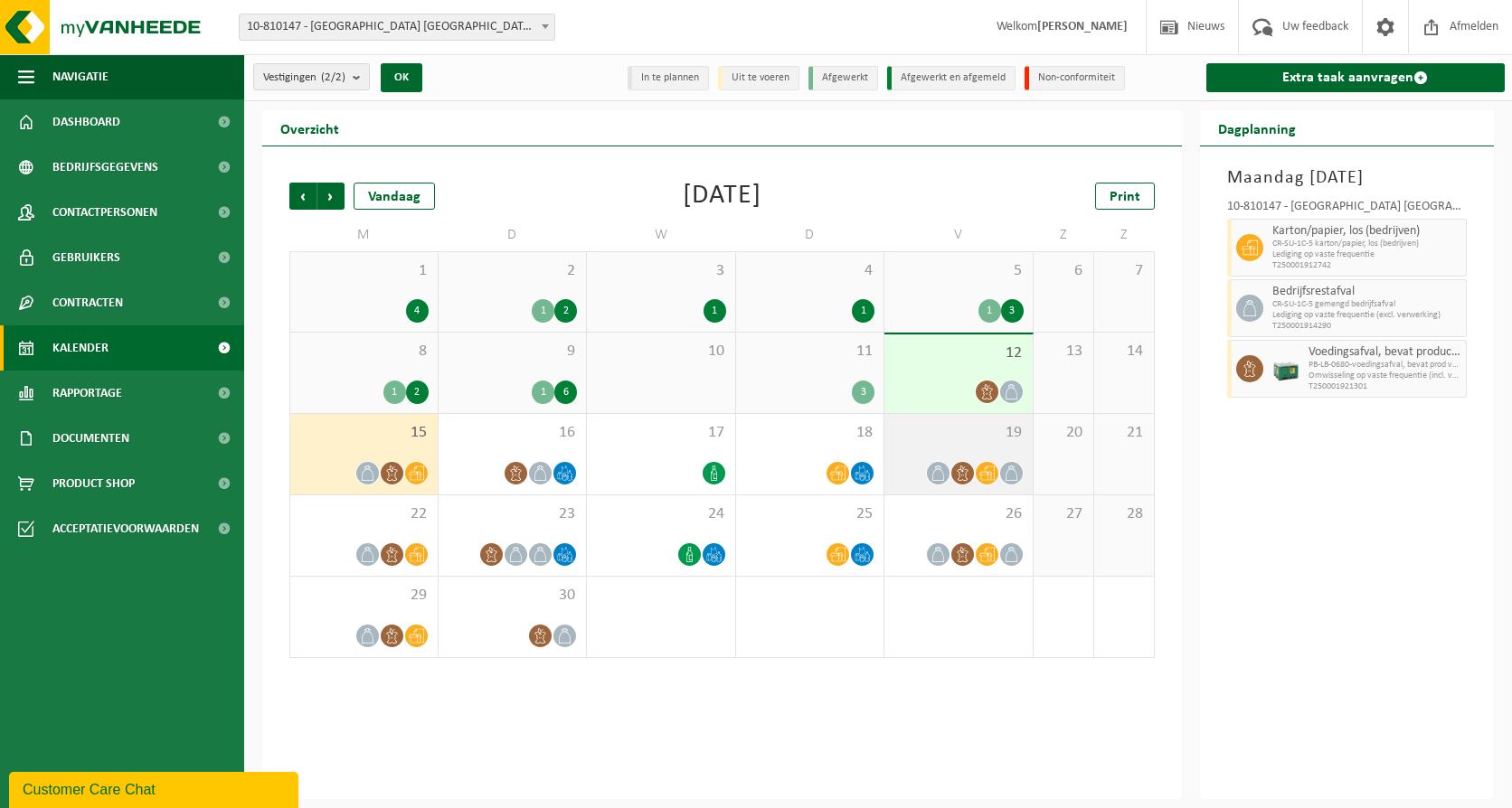
click at [944, 442] on div "19" at bounding box center [959, 454] width 149 height 81
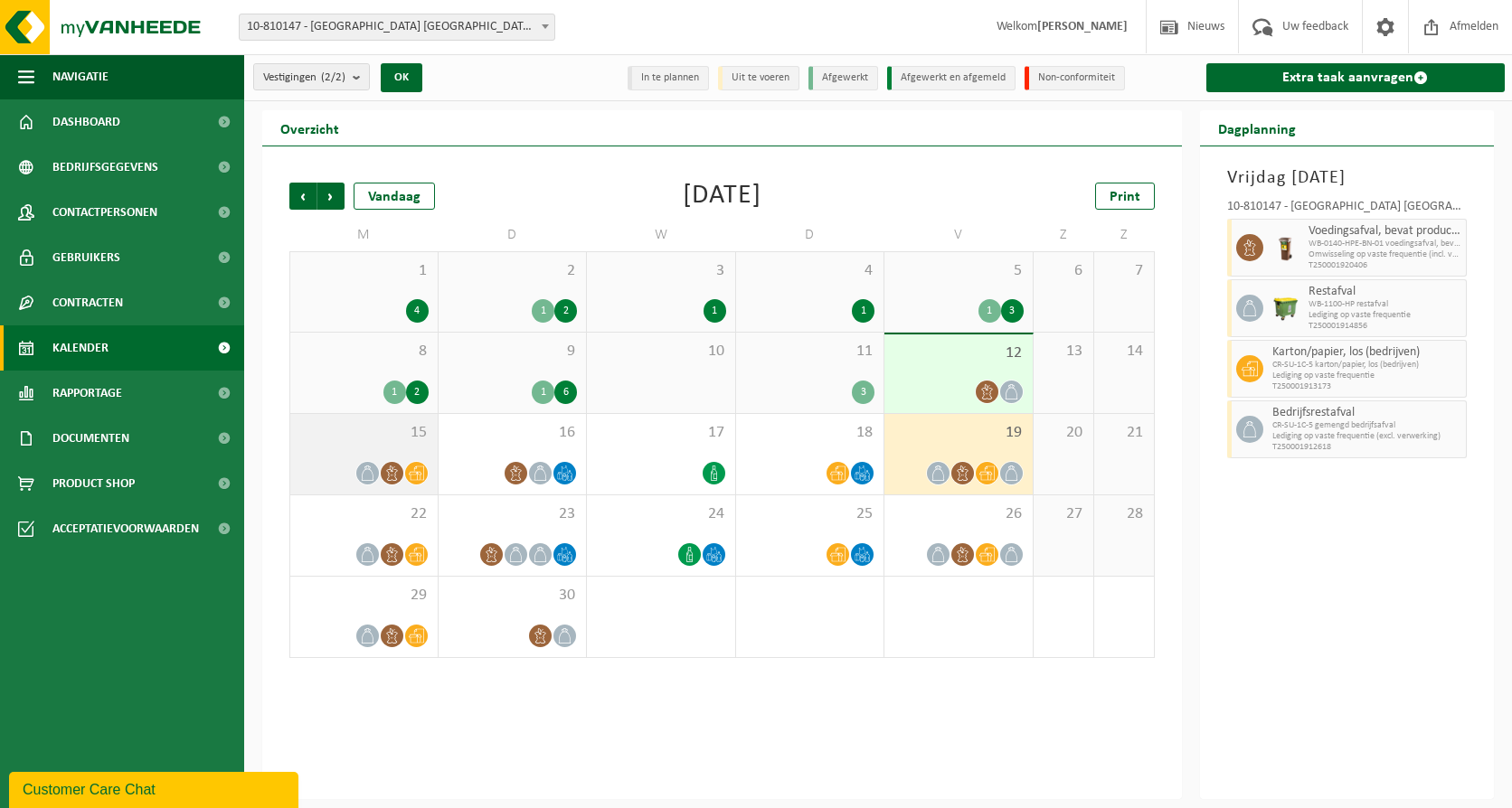
click at [334, 453] on div "15" at bounding box center [364, 454] width 148 height 81
